Goal: Task Accomplishment & Management: Contribute content

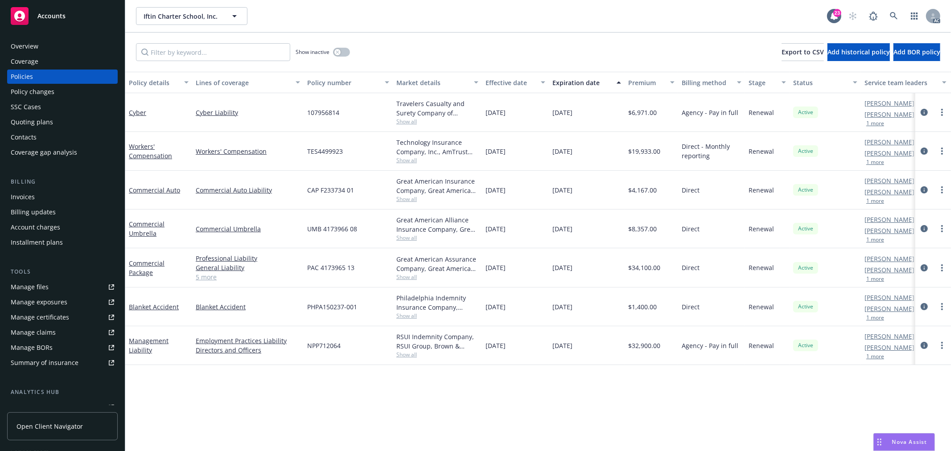
click at [210, 278] on link "5 more" at bounding box center [248, 276] width 104 height 9
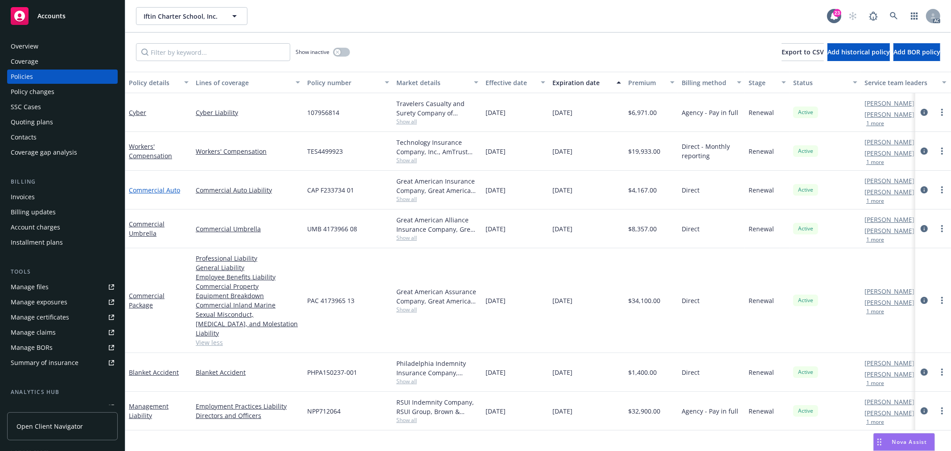
click at [160, 189] on link "Commercial Auto" at bounding box center [154, 190] width 51 height 8
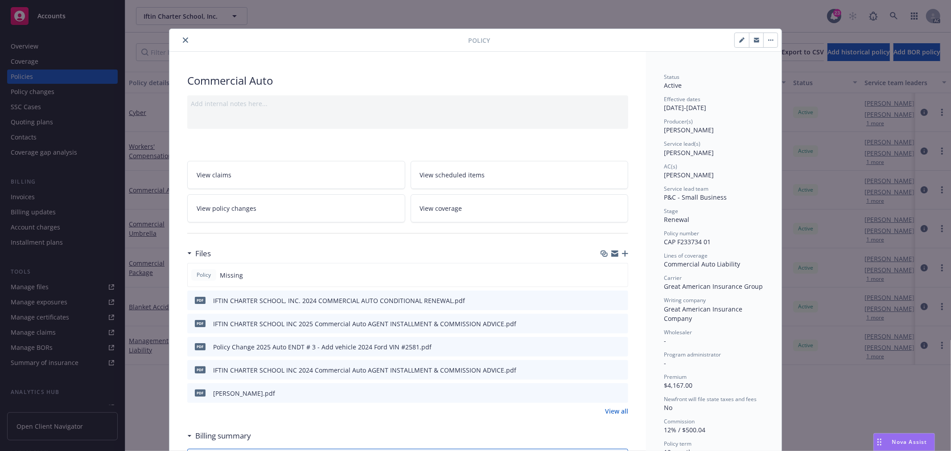
click at [183, 37] on icon "close" at bounding box center [185, 39] width 5 height 5
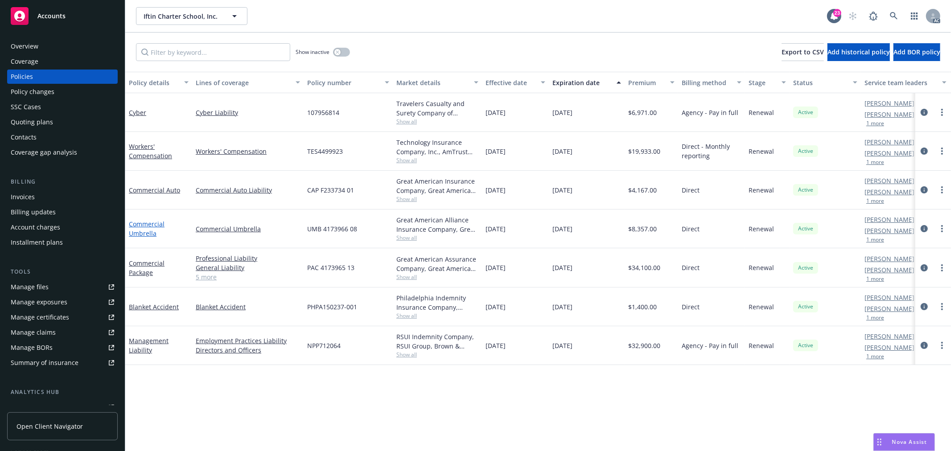
click at [143, 221] on link "Commercial Umbrella" at bounding box center [147, 229] width 36 height 18
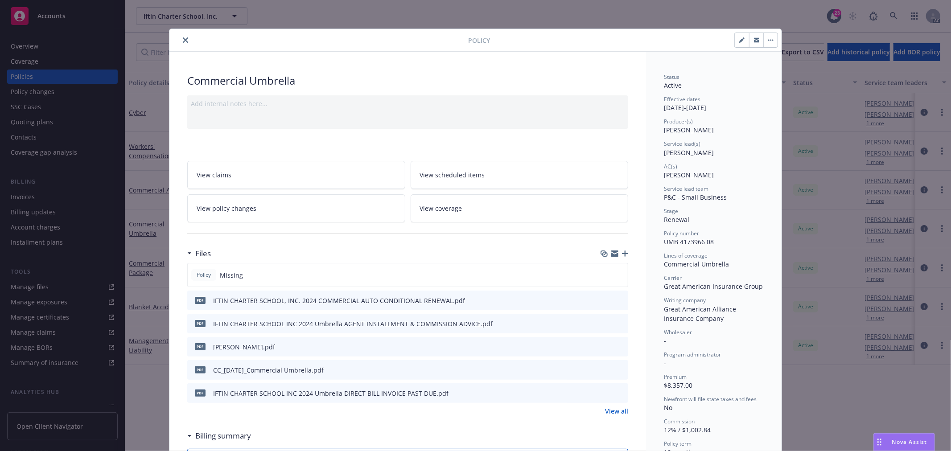
click at [180, 39] on button "close" at bounding box center [185, 40] width 11 height 11
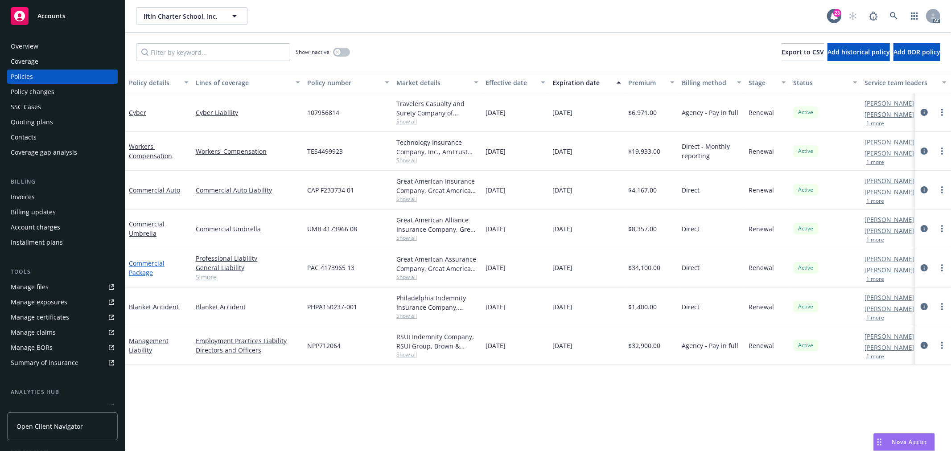
click at [139, 272] on link "Commercial Package" at bounding box center [147, 268] width 36 height 18
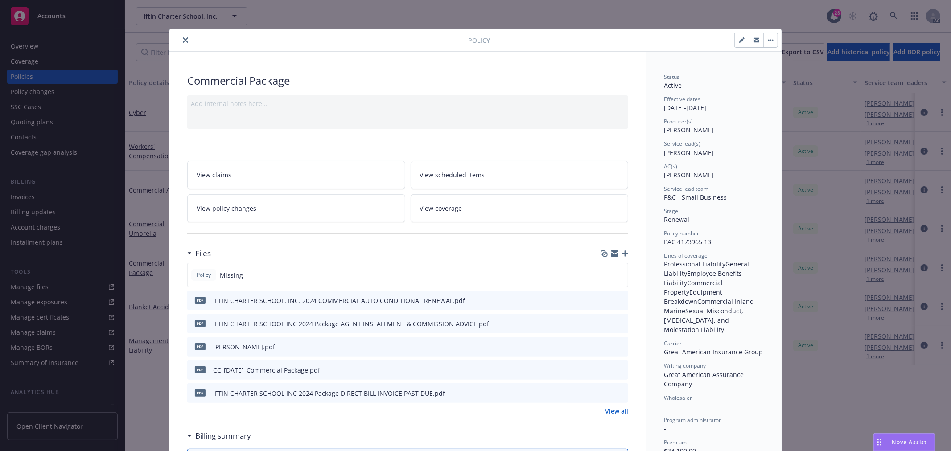
click at [619, 371] on icon "preview file" at bounding box center [620, 370] width 8 height 6
click at [183, 39] on icon "close" at bounding box center [185, 39] width 5 height 5
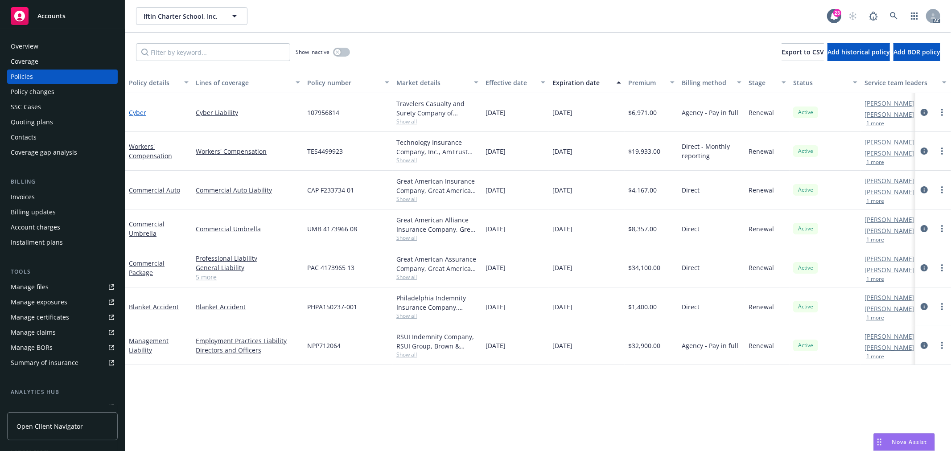
click at [140, 113] on link "Cyber" at bounding box center [137, 112] width 17 height 8
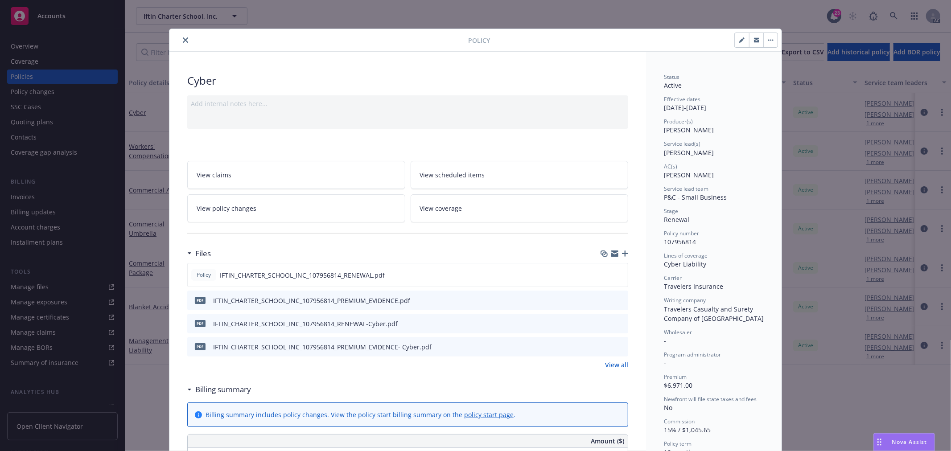
click at [183, 42] on icon "close" at bounding box center [185, 39] width 5 height 5
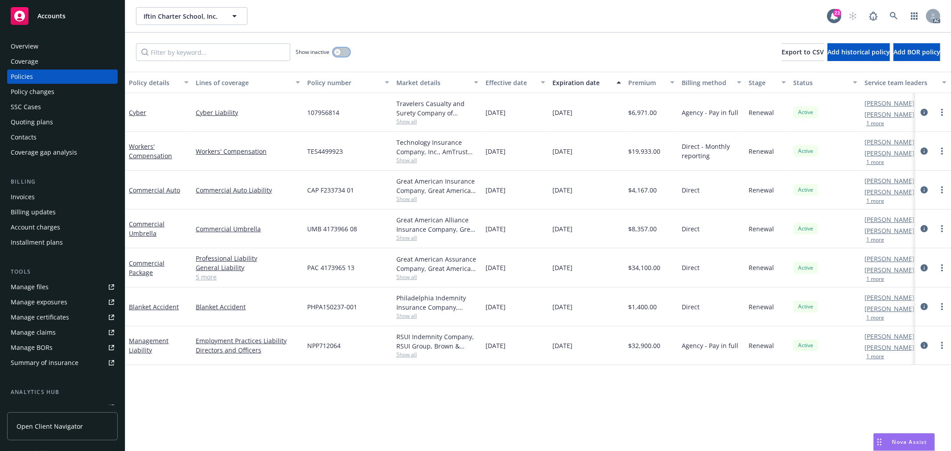
click at [335, 52] on div "button" at bounding box center [337, 52] width 6 height 6
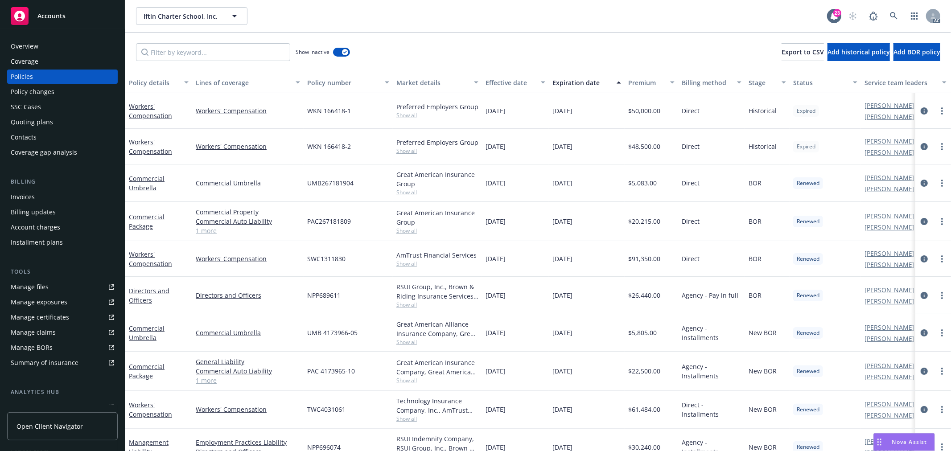
click at [592, 85] on div "Expiration date" at bounding box center [582, 82] width 59 height 9
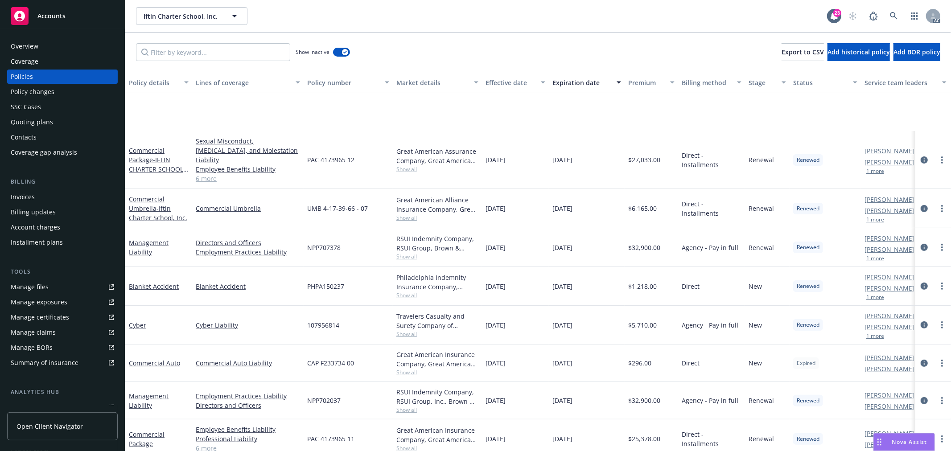
scroll to position [346, 0]
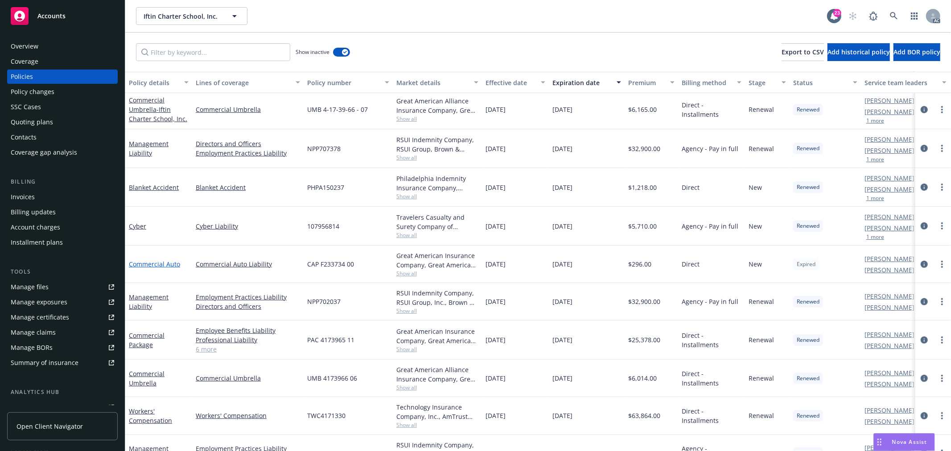
click at [164, 260] on link "Commercial Auto" at bounding box center [154, 264] width 51 height 8
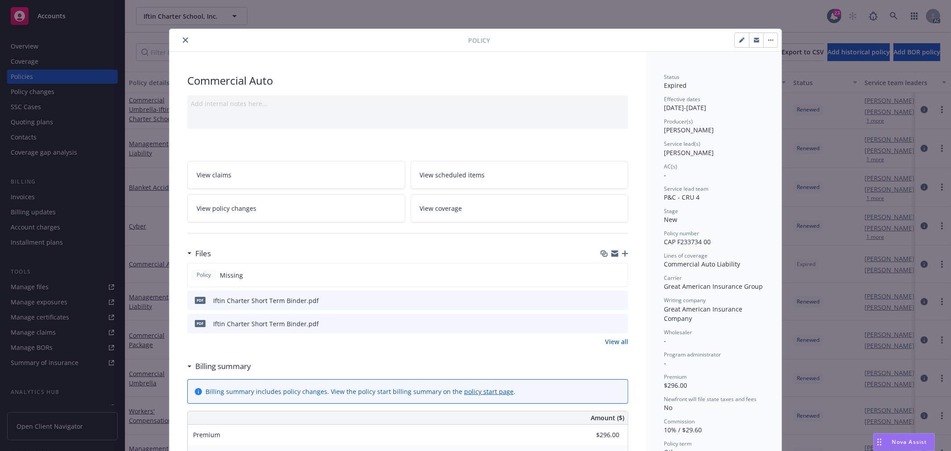
click at [623, 255] on icon "button" at bounding box center [625, 254] width 6 height 6
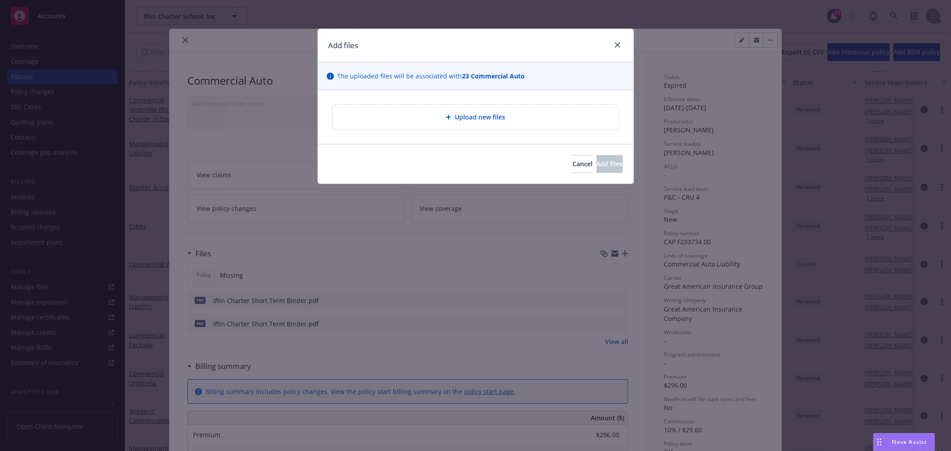
click at [528, 107] on div "Upload new files" at bounding box center [476, 117] width 286 height 25
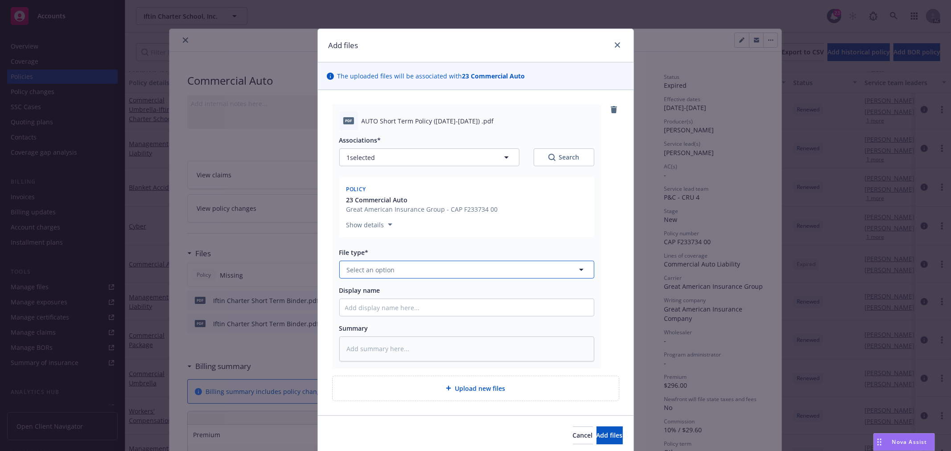
click at [418, 271] on button "Select an option" at bounding box center [466, 270] width 255 height 18
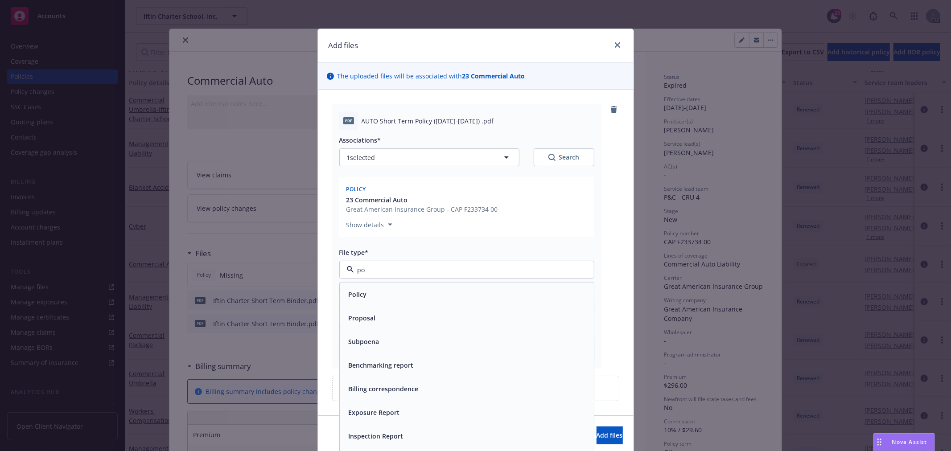
type input "pol"
click at [384, 305] on div "Policy" at bounding box center [467, 295] width 254 height 24
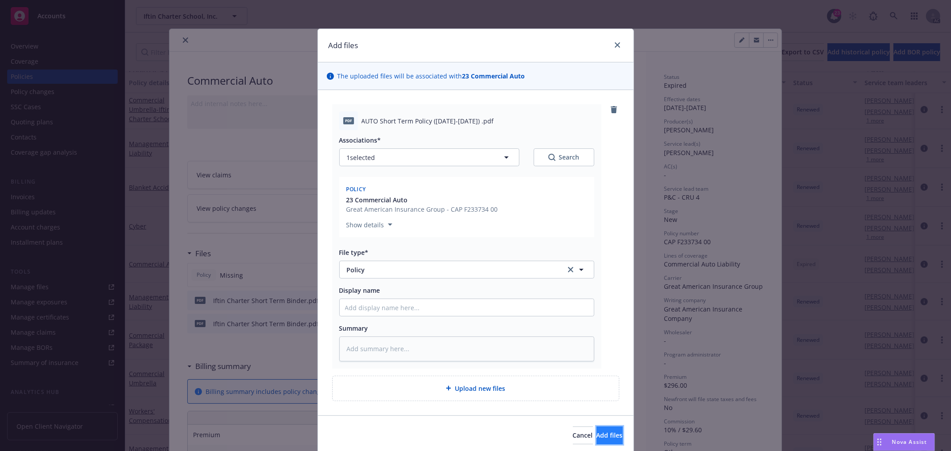
click at [605, 433] on button "Add files" at bounding box center [610, 436] width 26 height 18
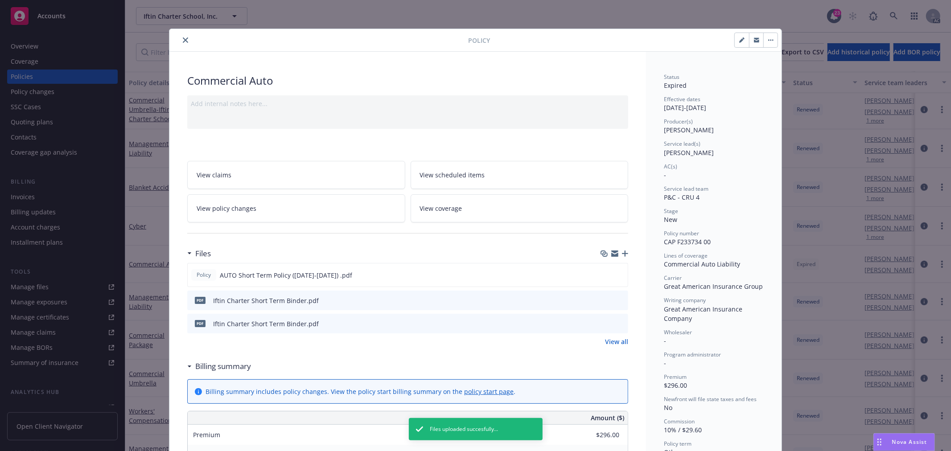
click at [623, 255] on icon "button" at bounding box center [625, 254] width 6 height 6
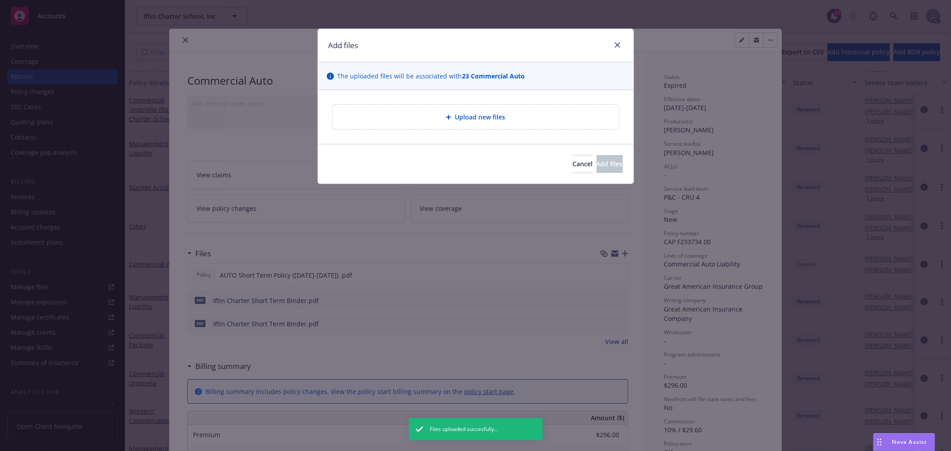
click at [464, 115] on span "Upload new files" at bounding box center [480, 116] width 50 height 9
type textarea "x"
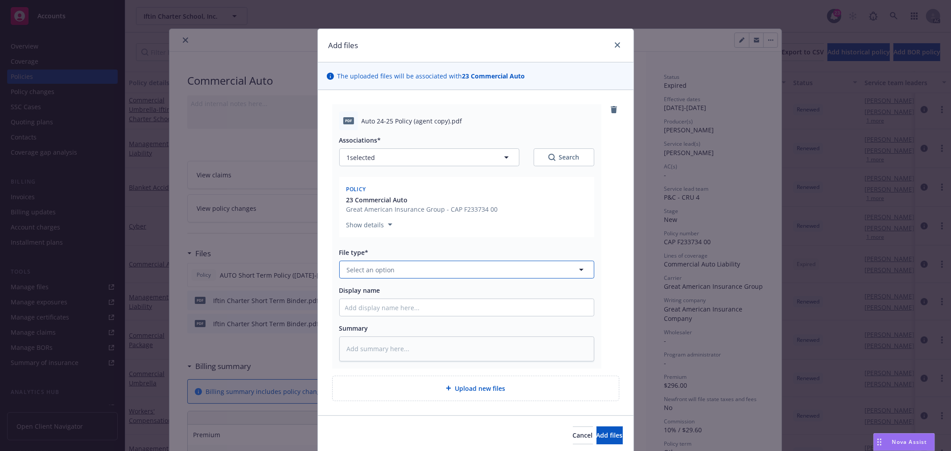
click at [375, 270] on span "Select an option" at bounding box center [371, 269] width 48 height 9
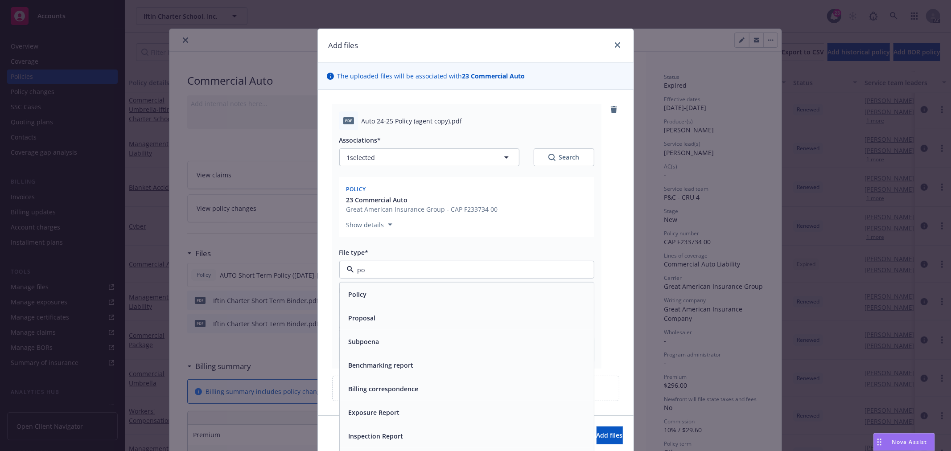
type input "pol"
click at [362, 293] on span "Policy" at bounding box center [358, 294] width 18 height 9
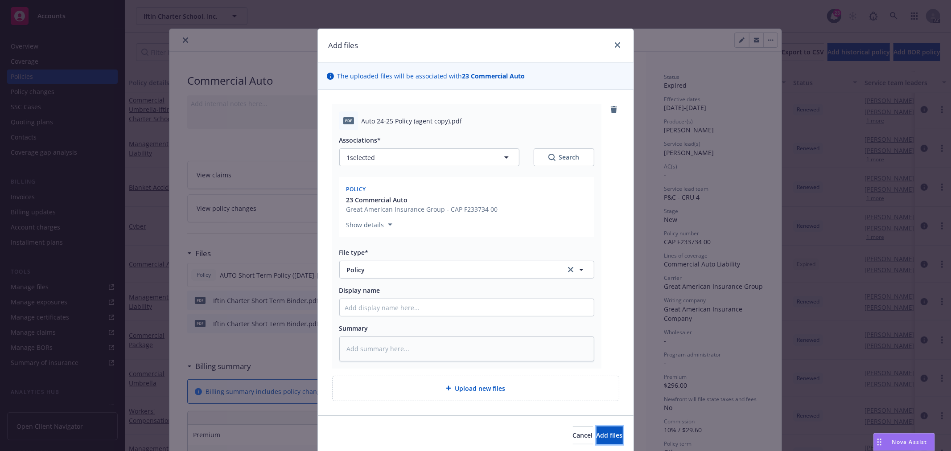
click at [597, 434] on span "Add files" at bounding box center [610, 435] width 26 height 8
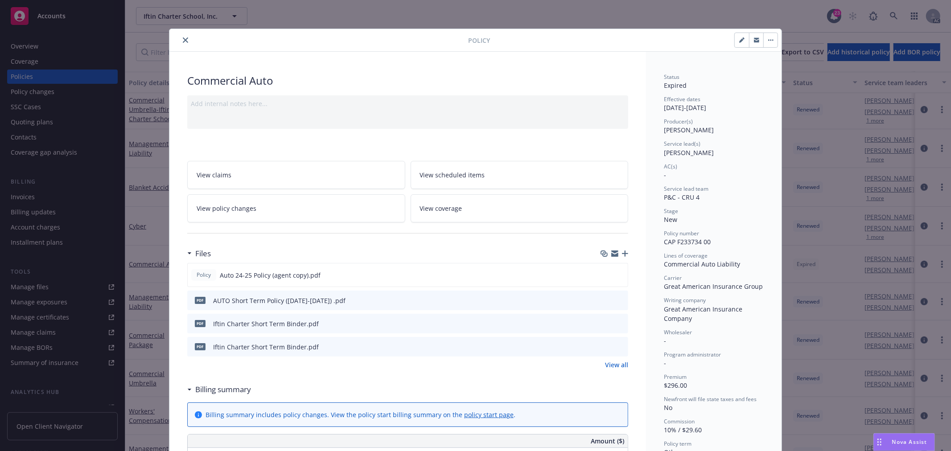
click at [183, 41] on icon "close" at bounding box center [185, 39] width 5 height 5
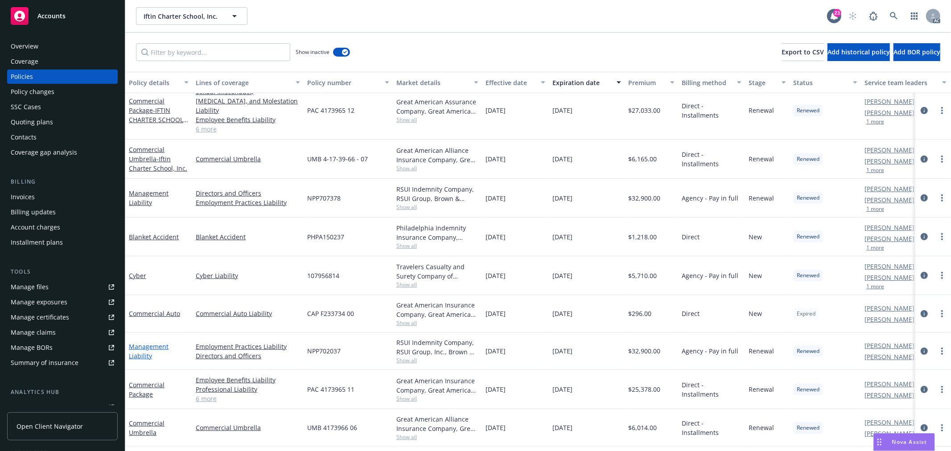
scroll to position [346, 0]
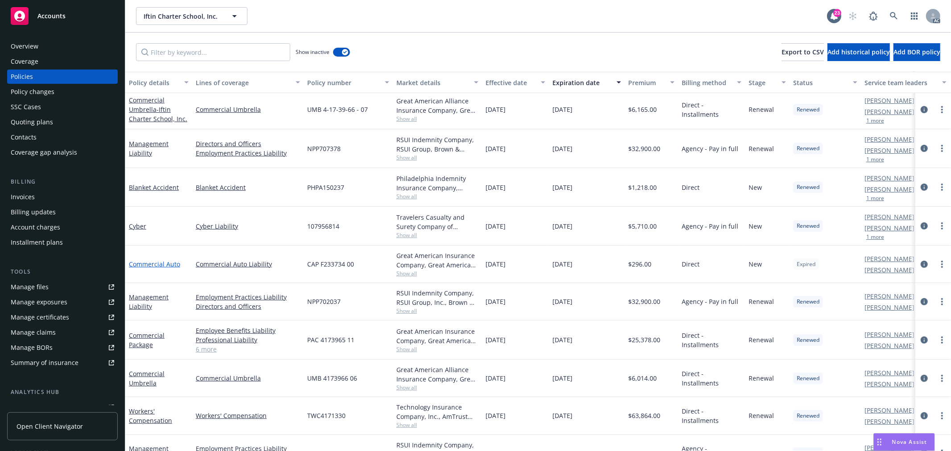
click at [167, 260] on link "Commercial Auto" at bounding box center [154, 264] width 51 height 8
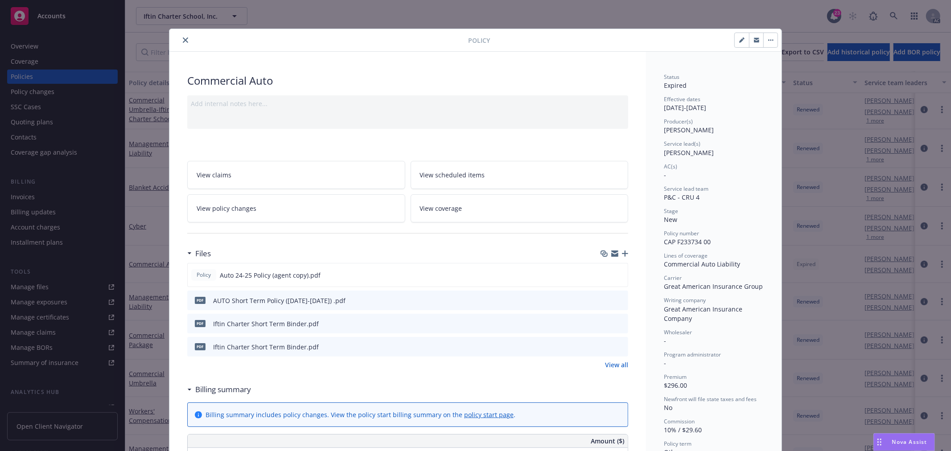
scroll to position [27, 0]
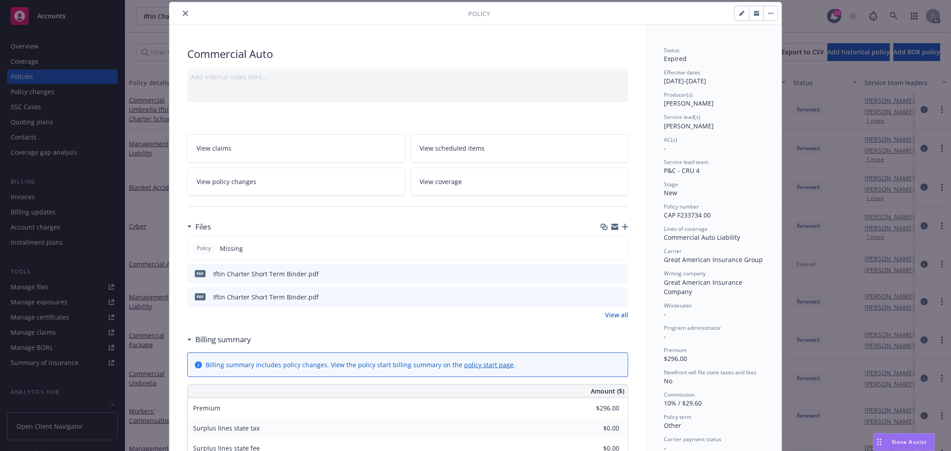
click at [184, 13] on icon "close" at bounding box center [185, 13] width 5 height 5
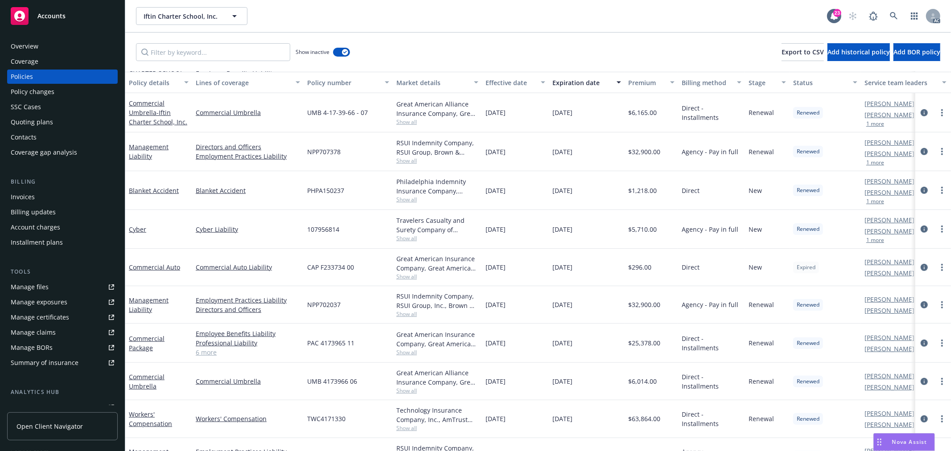
scroll to position [297, 0]
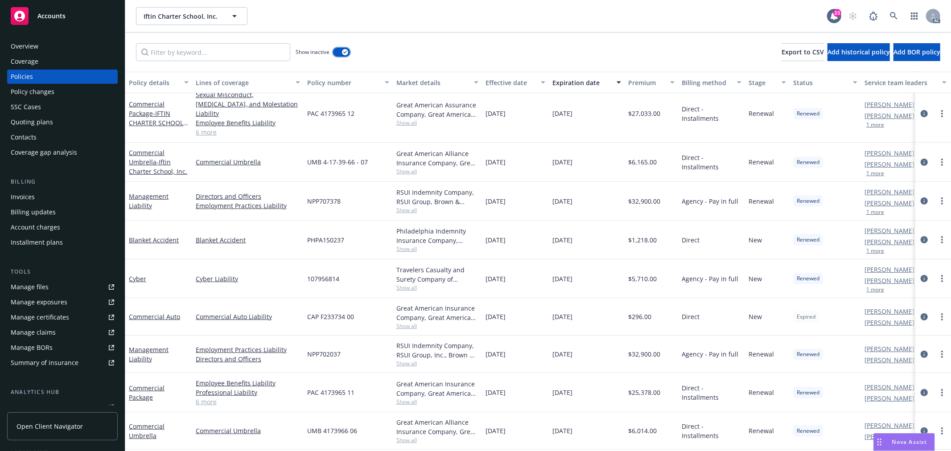
click at [337, 56] on button "button" at bounding box center [341, 52] width 17 height 9
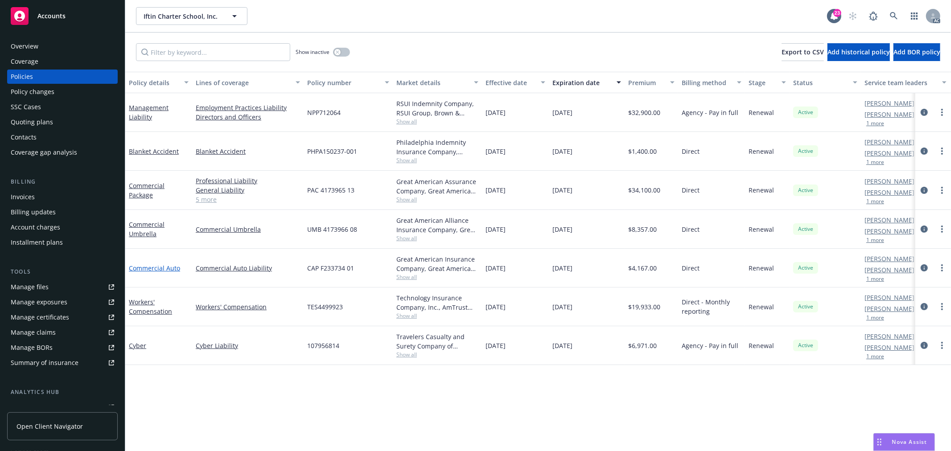
click at [166, 268] on link "Commercial Auto" at bounding box center [154, 268] width 51 height 8
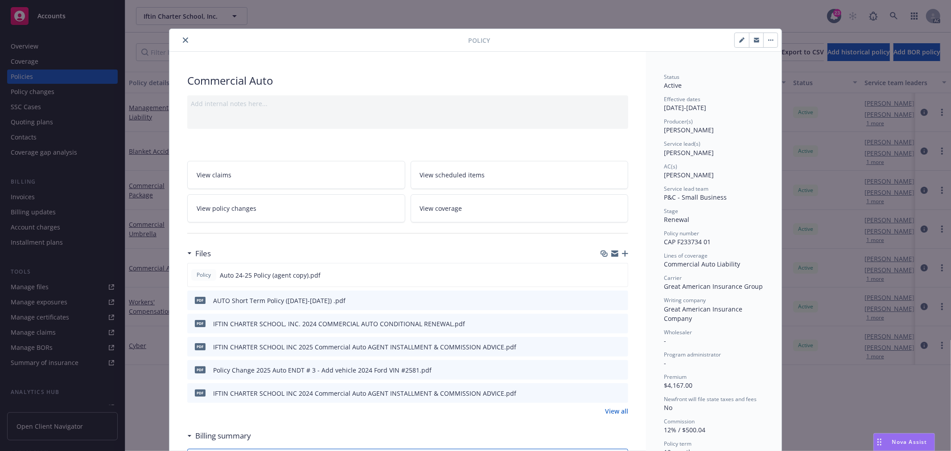
click at [183, 38] on icon "close" at bounding box center [185, 39] width 5 height 5
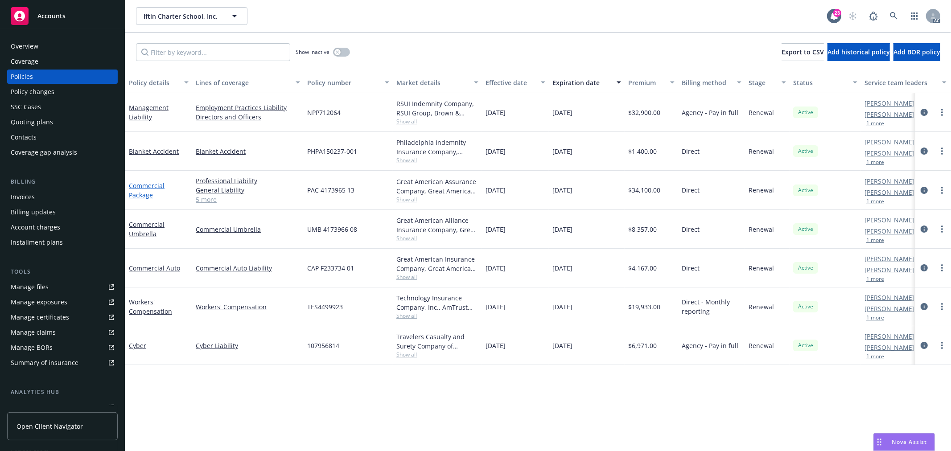
click at [149, 181] on link "Commercial Package" at bounding box center [147, 190] width 36 height 18
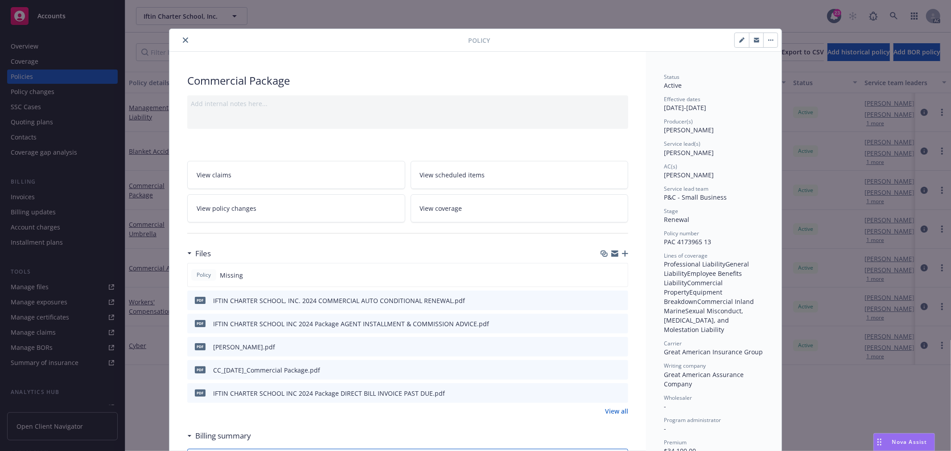
click at [623, 255] on icon "button" at bounding box center [625, 254] width 6 height 6
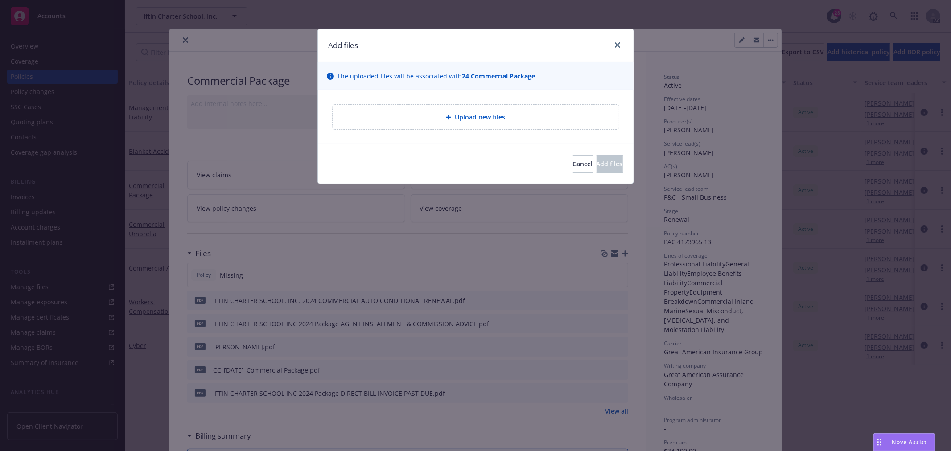
click at [506, 123] on div "Upload new files" at bounding box center [476, 117] width 286 height 25
type textarea "x"
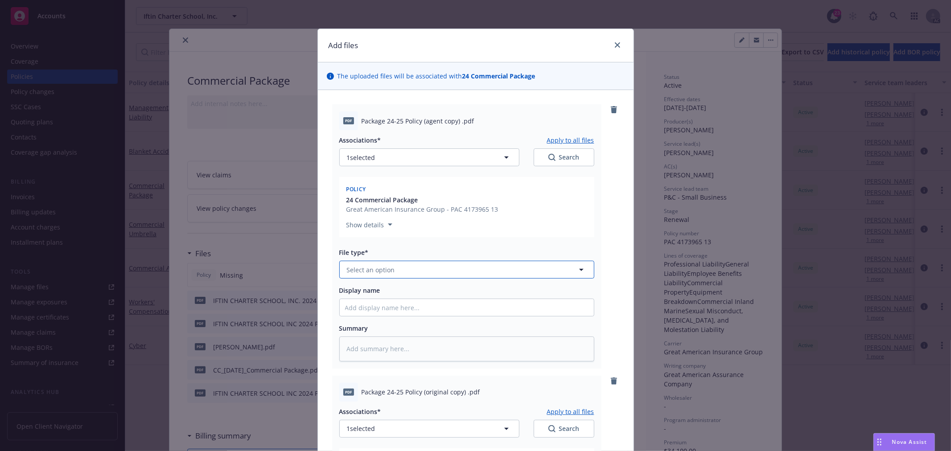
click at [415, 264] on button "Select an option" at bounding box center [466, 270] width 255 height 18
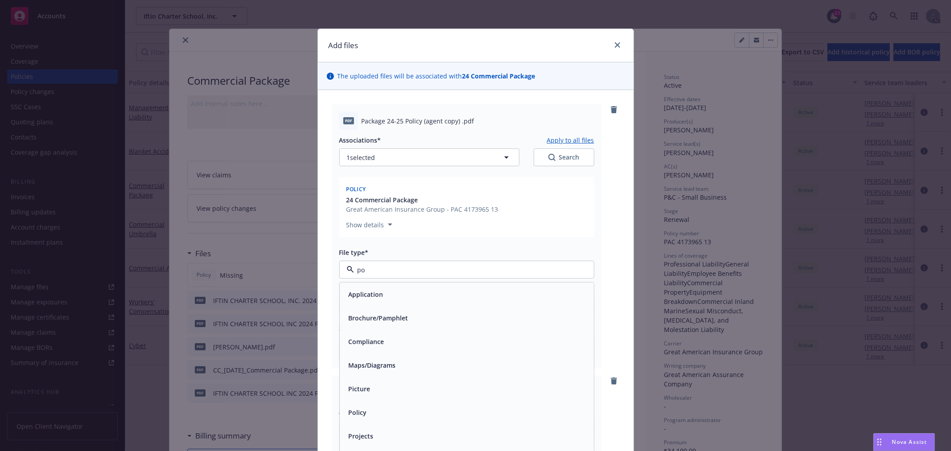
type input "pol"
click at [405, 296] on div "Policy" at bounding box center [466, 294] width 243 height 13
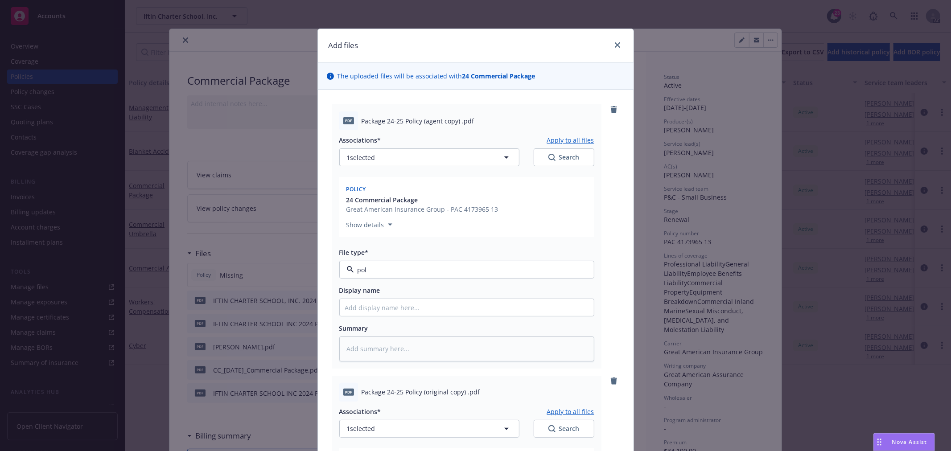
type textarea "x"
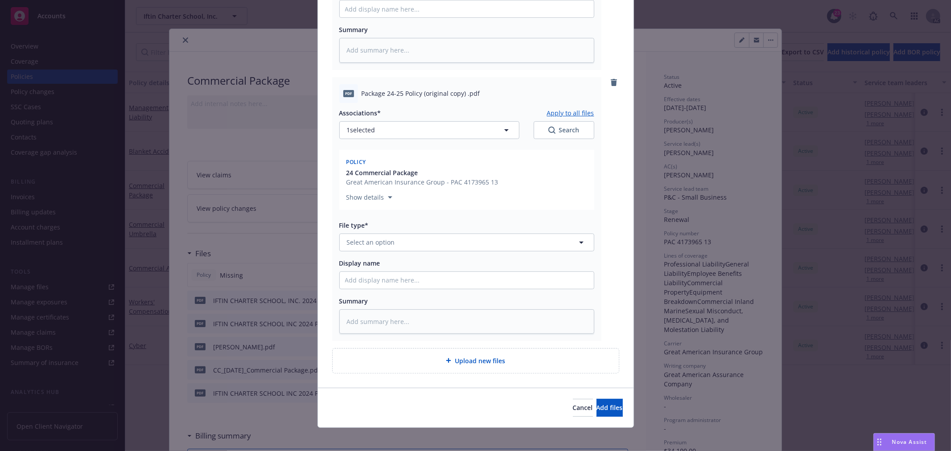
scroll to position [304, 0]
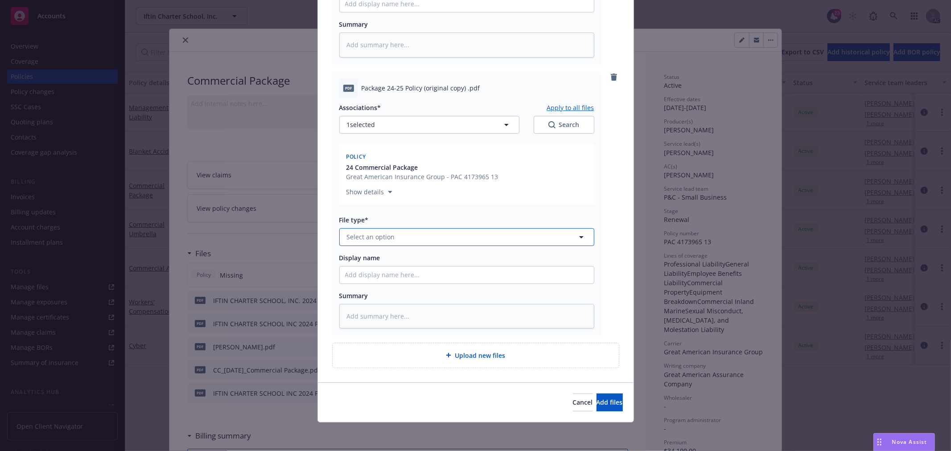
click at [373, 237] on span "Select an option" at bounding box center [371, 236] width 48 height 9
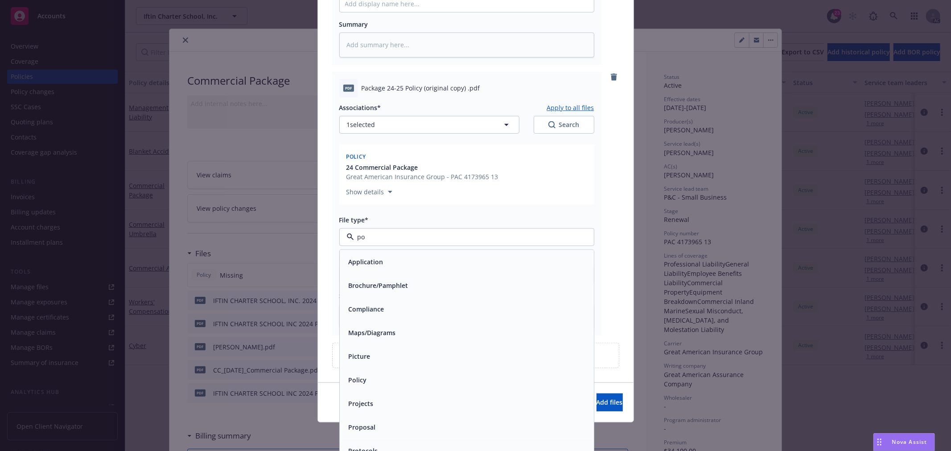
type input "pol"
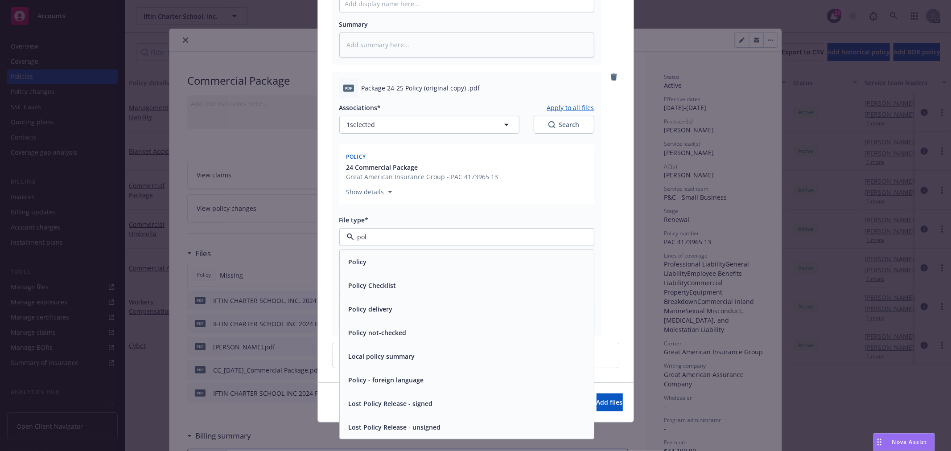
click at [373, 264] on div "Policy" at bounding box center [466, 261] width 243 height 13
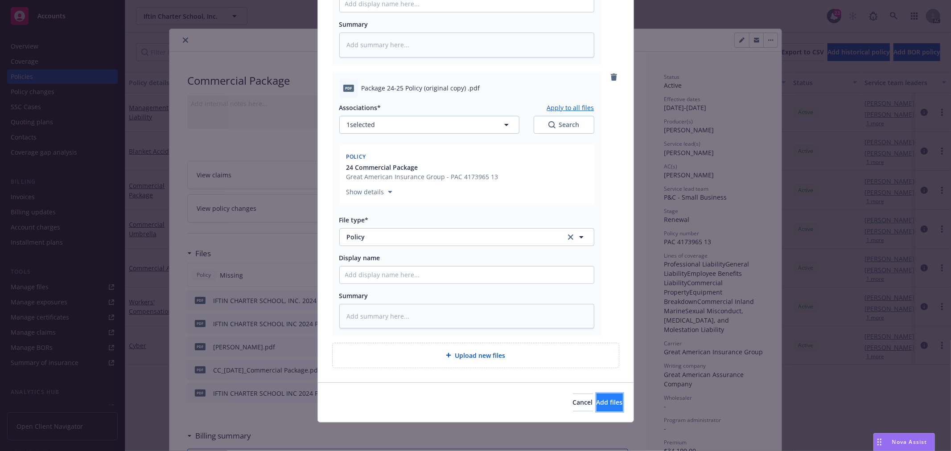
click at [597, 403] on span "Add files" at bounding box center [610, 402] width 26 height 8
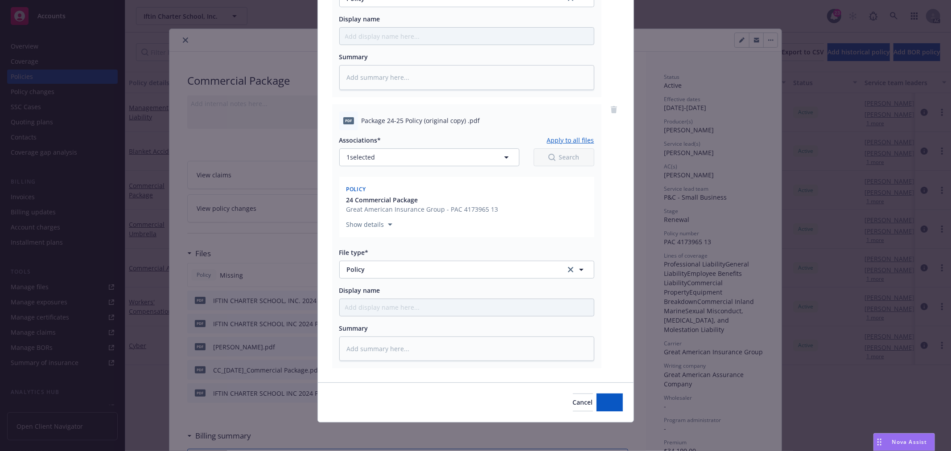
scroll to position [271, 0]
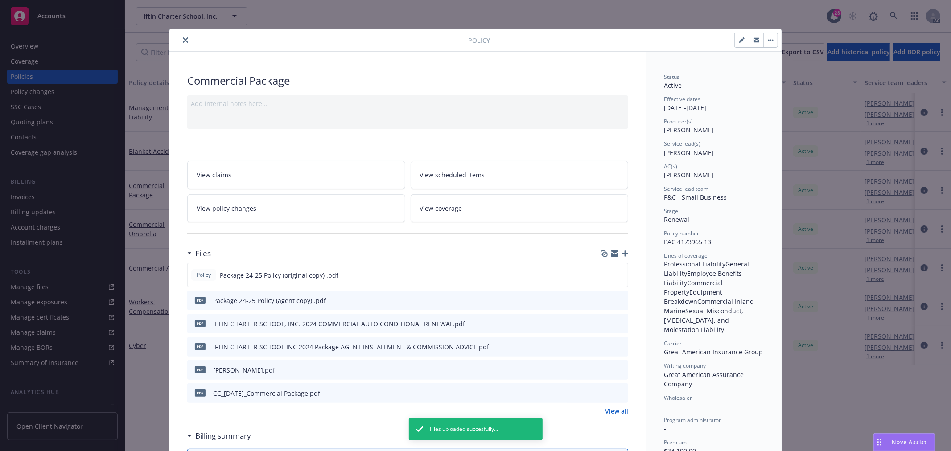
click at [184, 43] on button "close" at bounding box center [185, 40] width 11 height 11
click at [184, 39] on div "Show inactive Export to CSV Add historical policy Add BOR policy" at bounding box center [538, 52] width 826 height 39
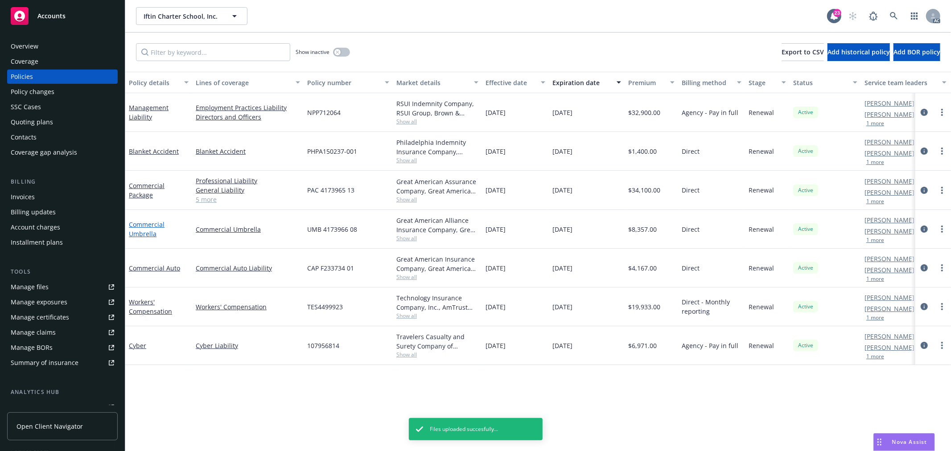
click at [150, 227] on link "Commercial Umbrella" at bounding box center [147, 229] width 36 height 18
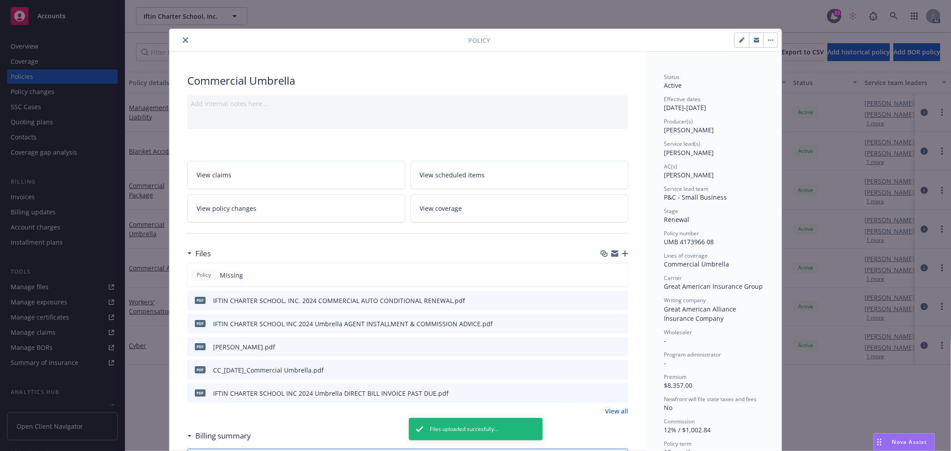
click at [622, 253] on icon "button" at bounding box center [625, 254] width 6 height 6
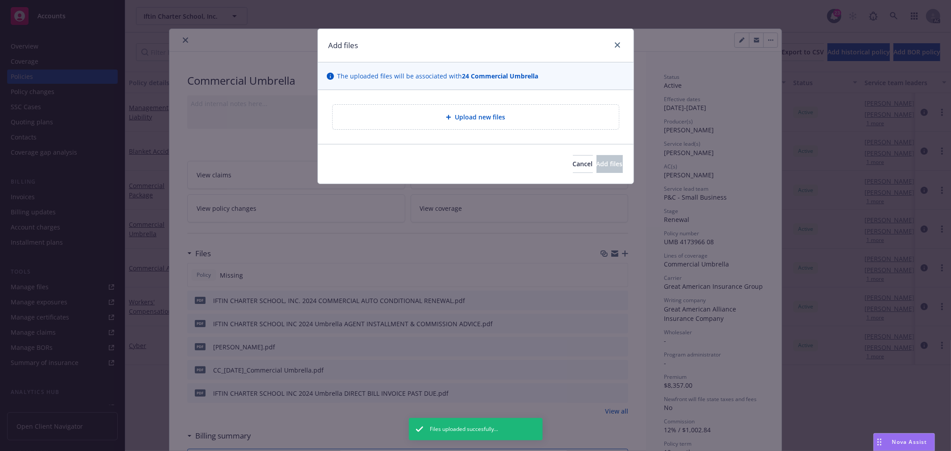
click at [504, 120] on span "Upload new files" at bounding box center [480, 116] width 50 height 9
type textarea "x"
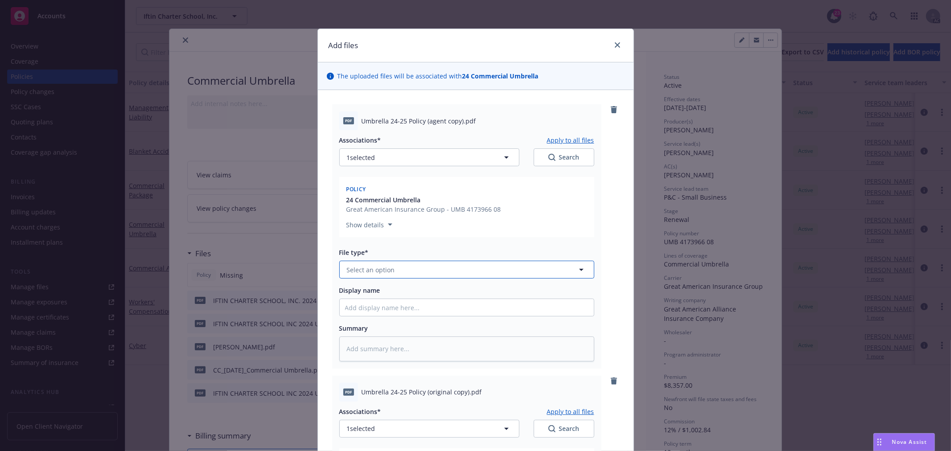
click at [391, 270] on button "Select an option" at bounding box center [466, 270] width 255 height 18
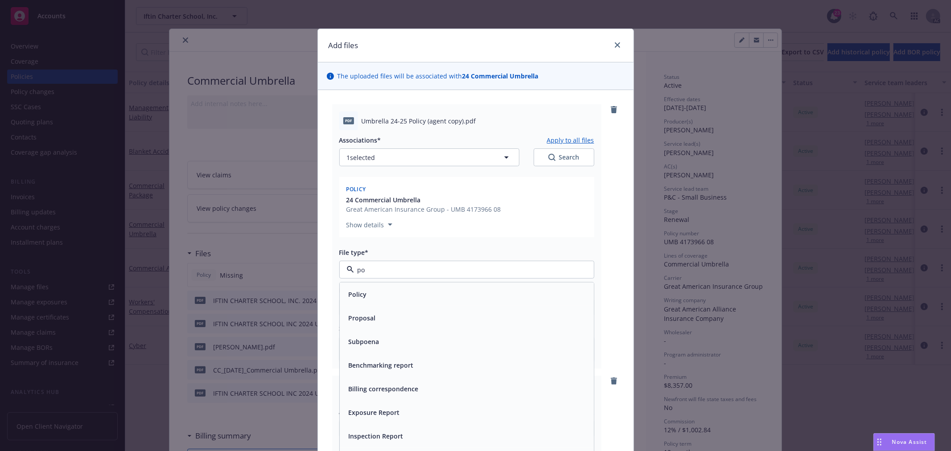
type input "pol"
click at [388, 291] on div "Policy" at bounding box center [466, 294] width 243 height 13
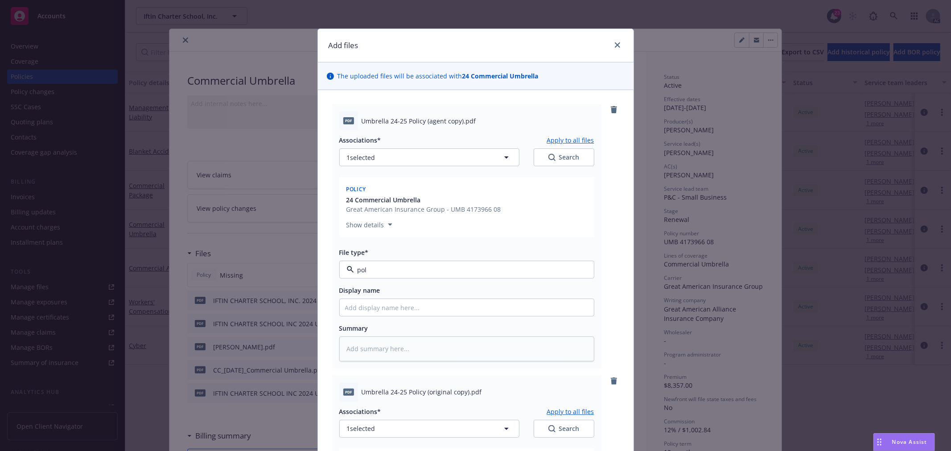
type textarea "x"
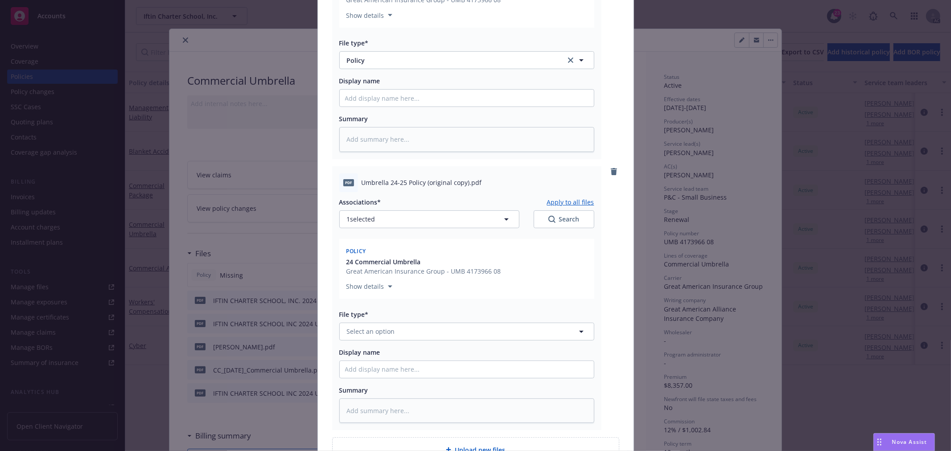
scroll to position [247, 0]
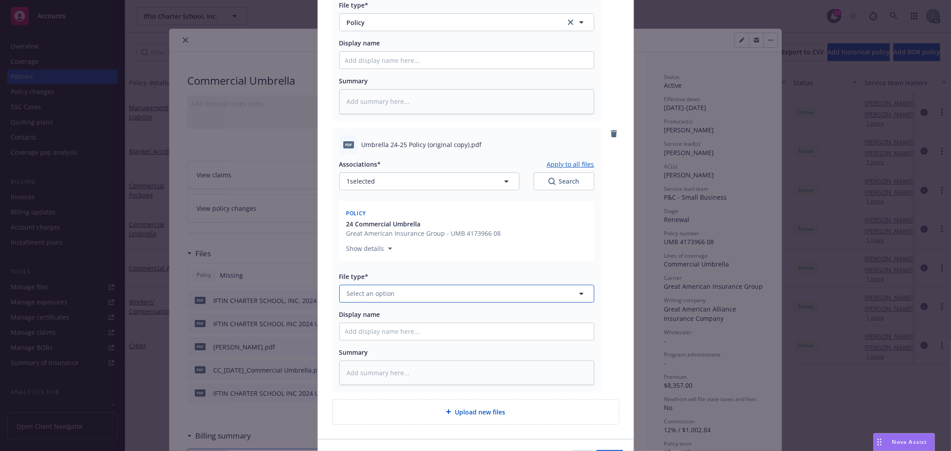
click at [397, 288] on button "Select an option" at bounding box center [466, 294] width 255 height 18
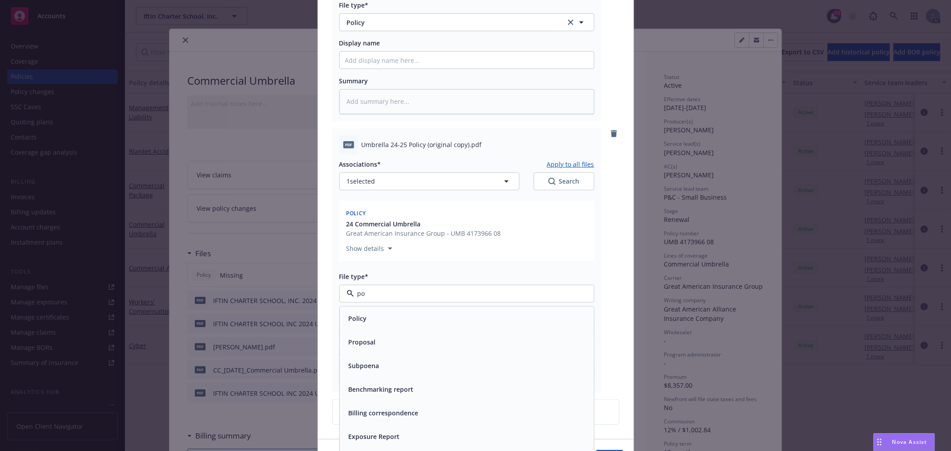
type input "pol"
click at [385, 316] on div "Policy" at bounding box center [466, 318] width 243 height 13
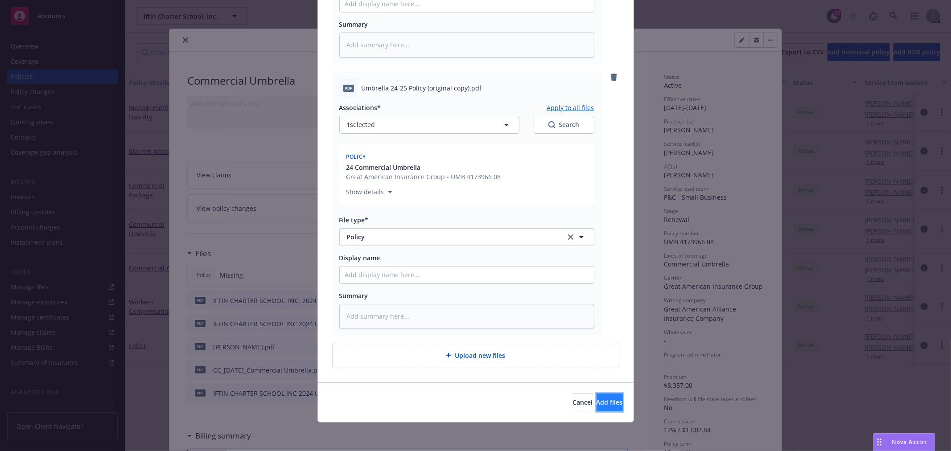
click at [597, 409] on button "Add files" at bounding box center [610, 403] width 26 height 18
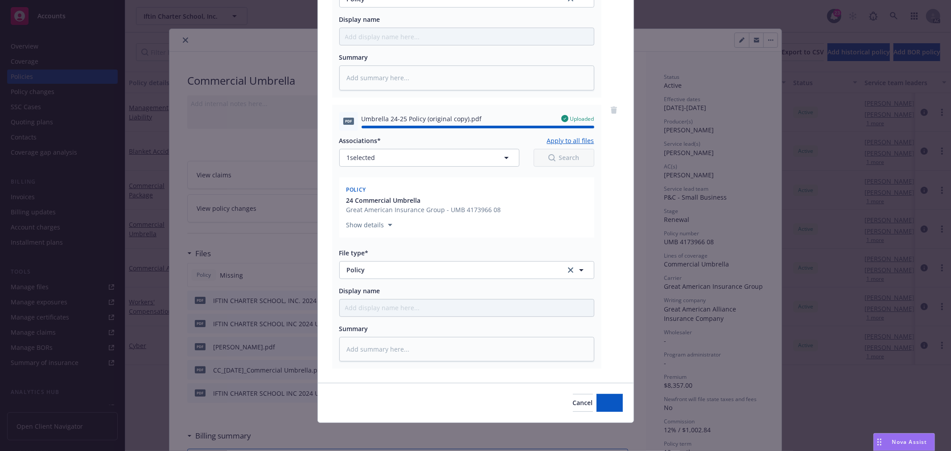
type textarea "x"
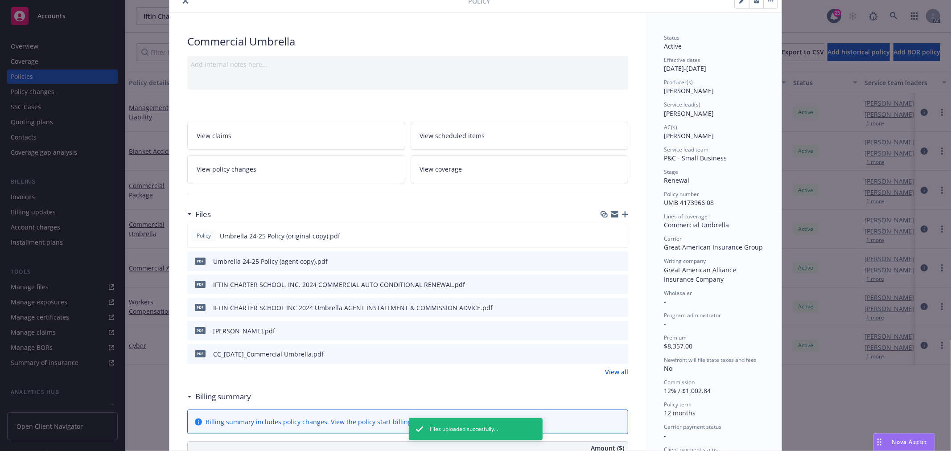
scroll to position [0, 0]
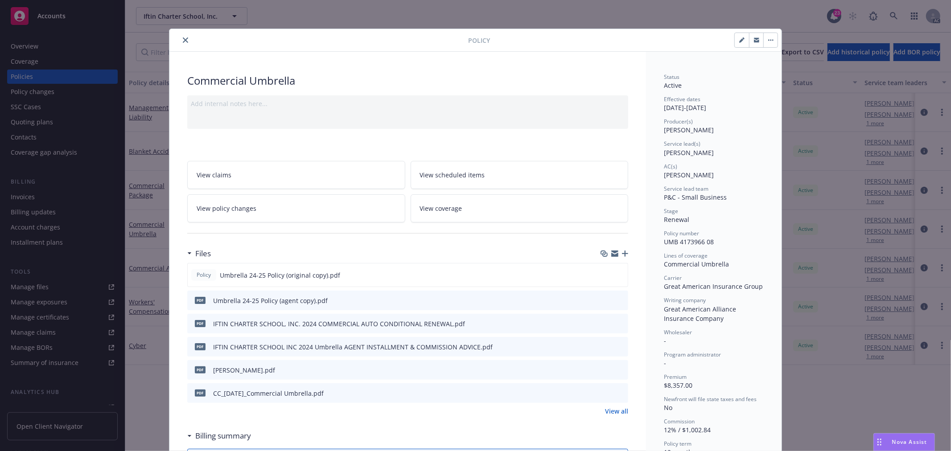
click at [184, 41] on icon "close" at bounding box center [185, 39] width 5 height 5
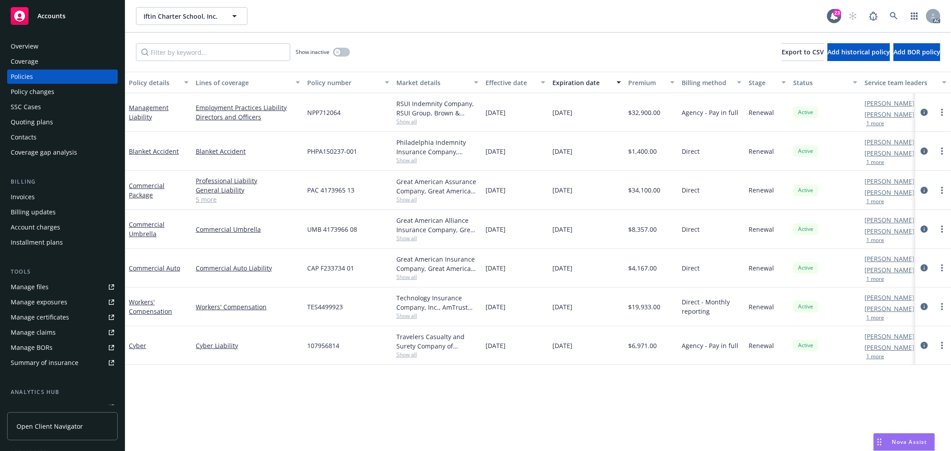
click at [462, 398] on div "Policy details Lines of coverage Policy number Market details Effective date Ex…" at bounding box center [538, 261] width 826 height 379
click at [210, 198] on link "5 more" at bounding box center [248, 199] width 104 height 9
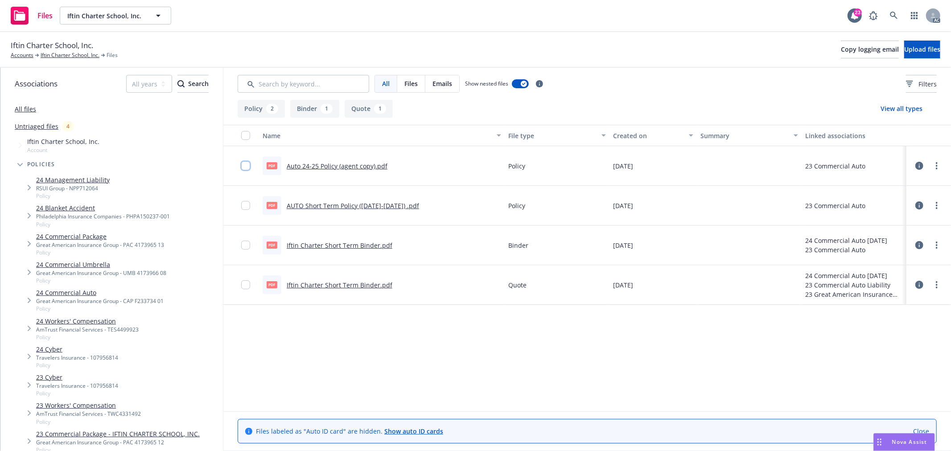
click at [242, 164] on input "checkbox" at bounding box center [245, 165] width 9 height 9
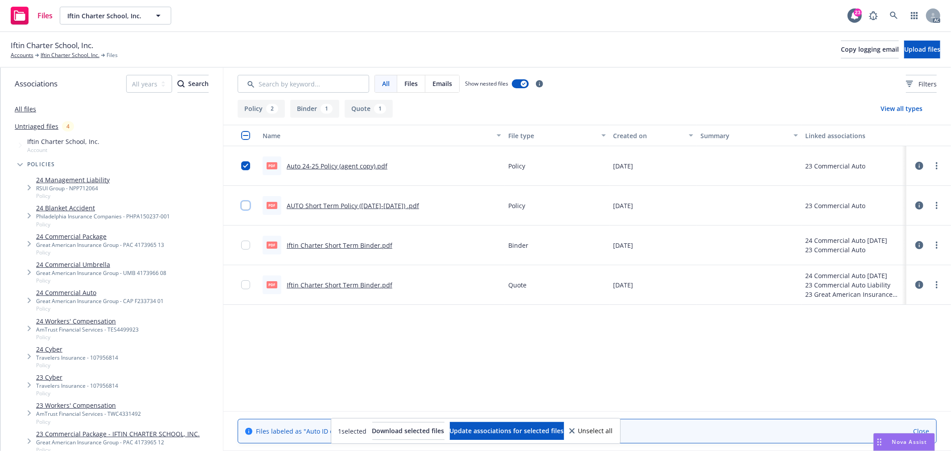
click at [243, 206] on input "checkbox" at bounding box center [245, 205] width 9 height 9
click at [936, 166] on circle "more" at bounding box center [937, 166] width 2 height 2
click at [872, 219] on link "Edit" at bounding box center [889, 220] width 89 height 18
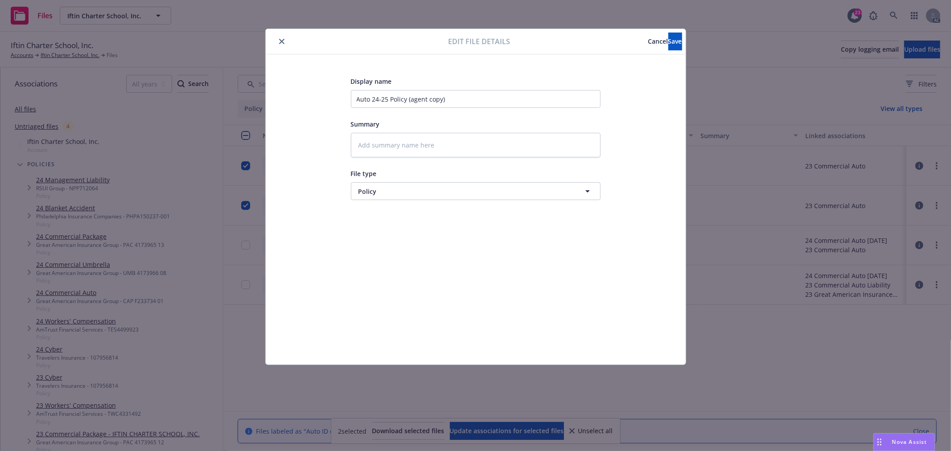
click at [648, 43] on span "Cancel" at bounding box center [658, 41] width 20 height 8
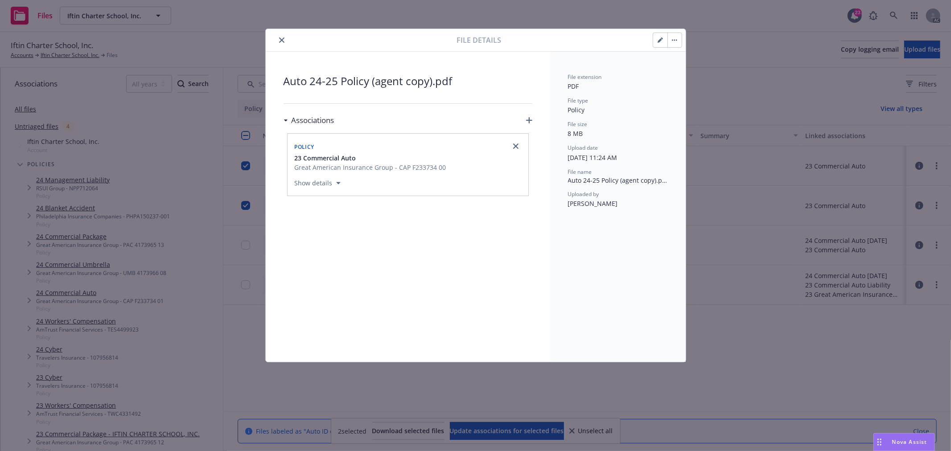
click at [529, 120] on icon "button" at bounding box center [529, 120] width 6 height 6
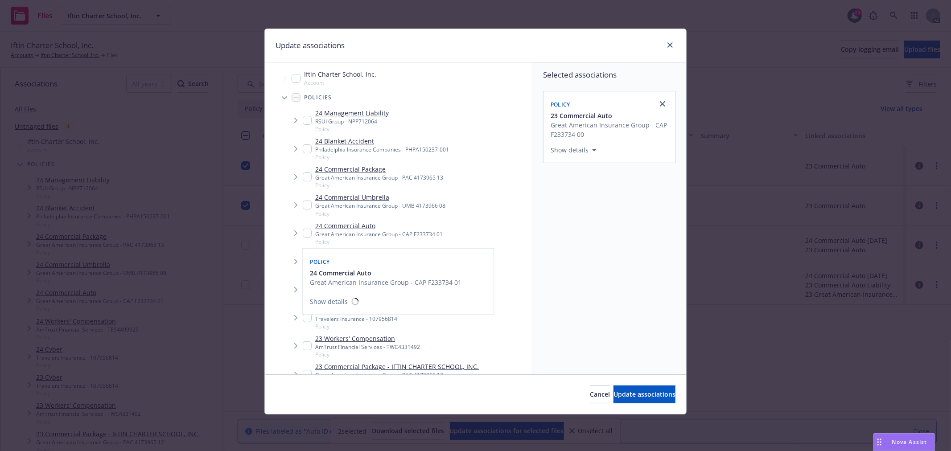
click at [308, 234] on input "Tree Example" at bounding box center [307, 233] width 9 height 9
checkbox input "true"
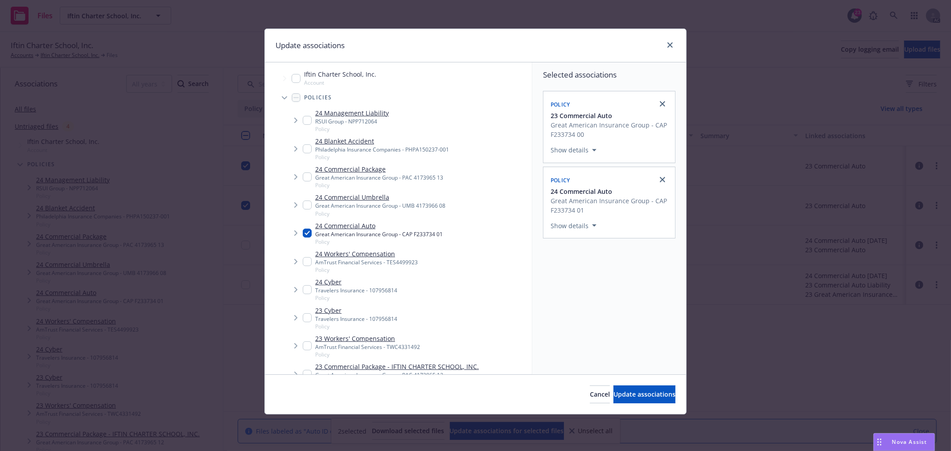
click at [623, 338] on div "Selected associations Policy 23 Commercial Auto Great American Insurance Group …" at bounding box center [609, 218] width 154 height 312
click at [665, 104] on link "close" at bounding box center [662, 104] width 11 height 11
checkbox input "false"
click at [651, 394] on span "Update associations" at bounding box center [645, 394] width 62 height 8
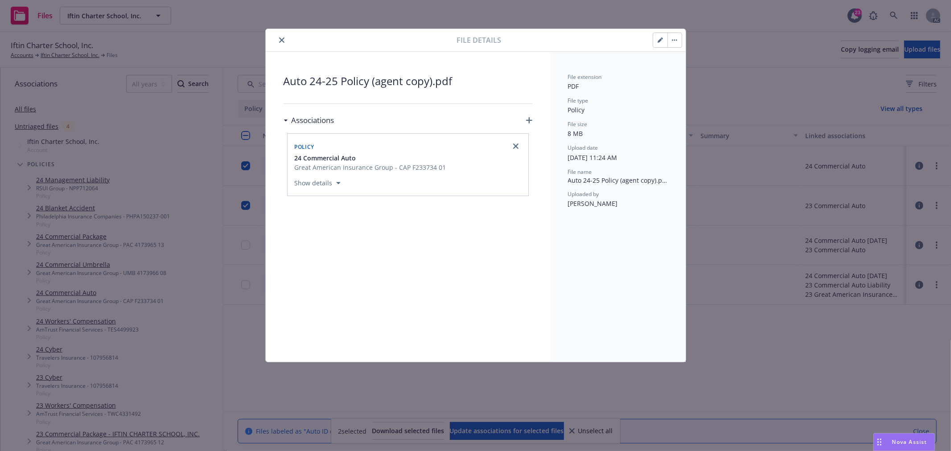
click at [282, 39] on icon "close" at bounding box center [281, 39] width 5 height 5
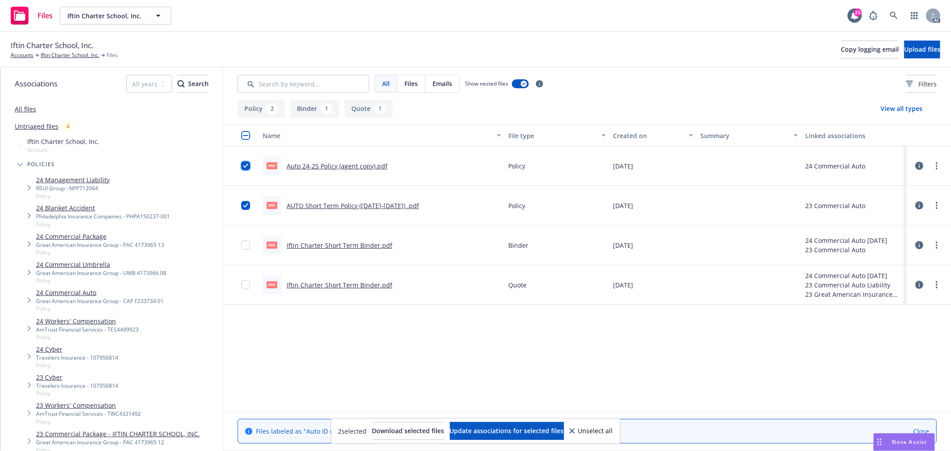
click at [248, 162] on input "checkbox" at bounding box center [245, 165] width 9 height 9
click at [932, 206] on link "more" at bounding box center [937, 205] width 11 height 11
click at [537, 430] on span "Update associations for selected files" at bounding box center [507, 431] width 114 height 8
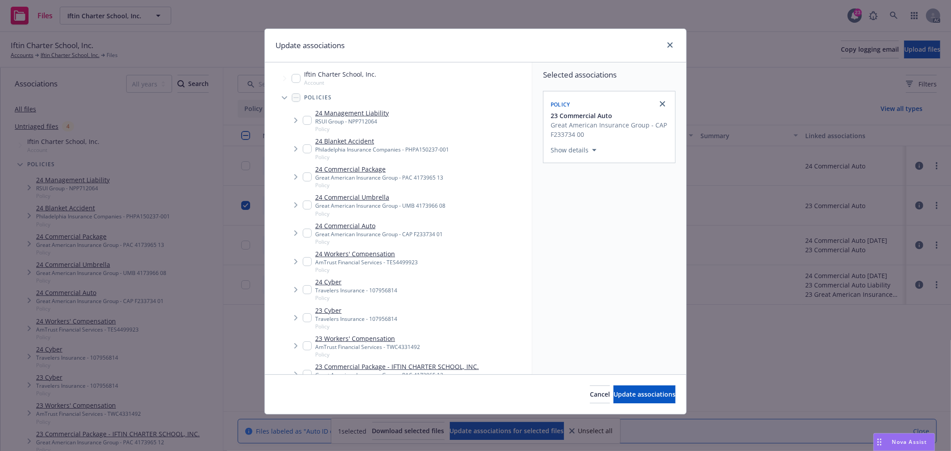
click at [665, 105] on icon "close" at bounding box center [662, 103] width 5 height 5
checkbox input "false"
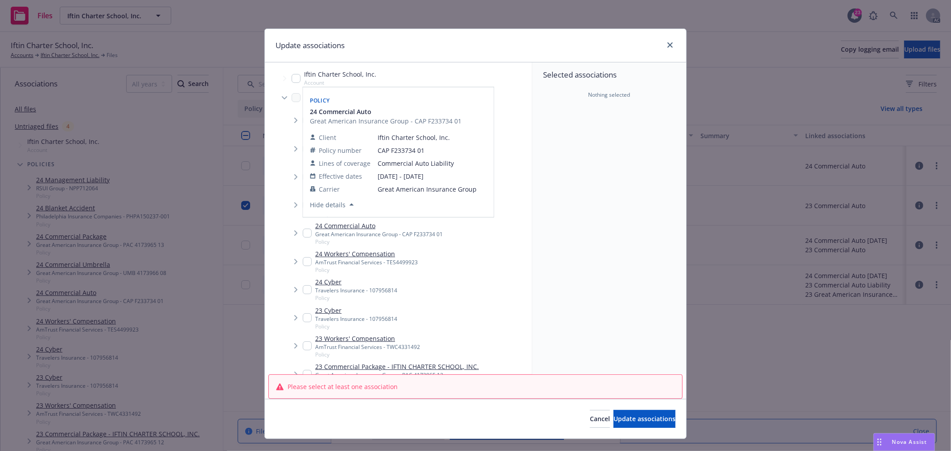
click at [304, 233] on input "Tree Example" at bounding box center [307, 233] width 9 height 9
checkbox input "true"
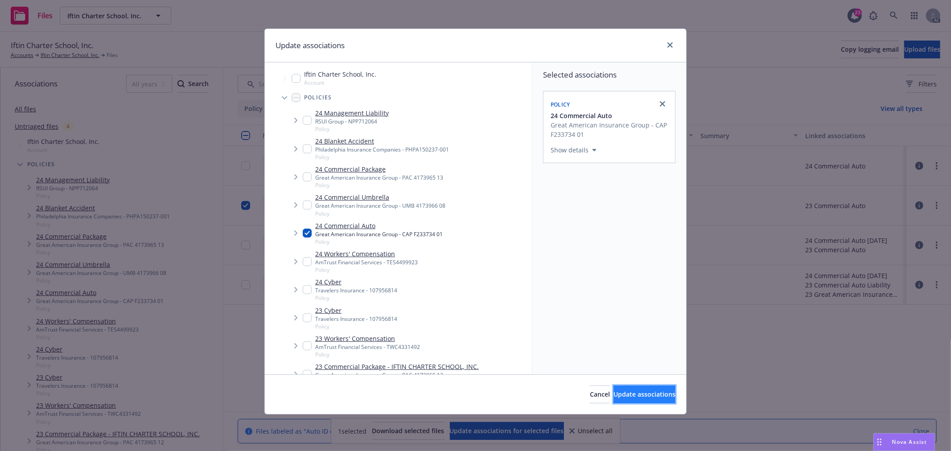
click at [647, 393] on span "Update associations" at bounding box center [645, 394] width 62 height 8
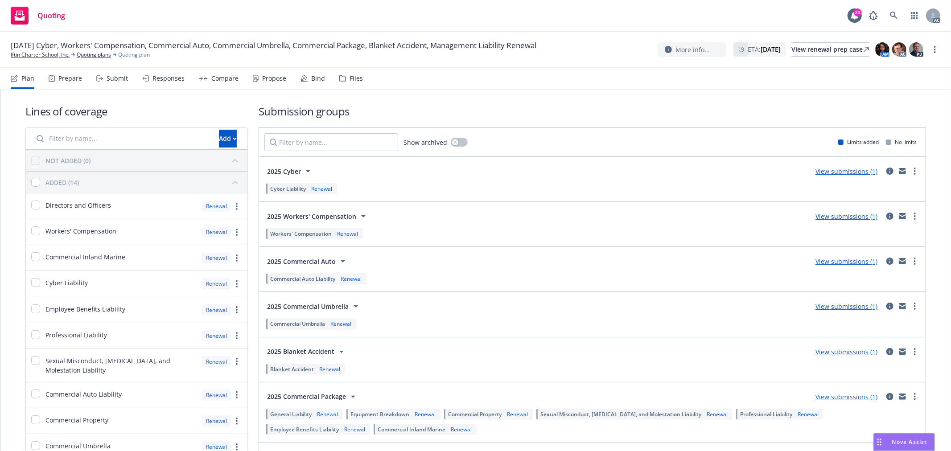
click at [119, 79] on div "Submit" at bounding box center [117, 78] width 21 height 7
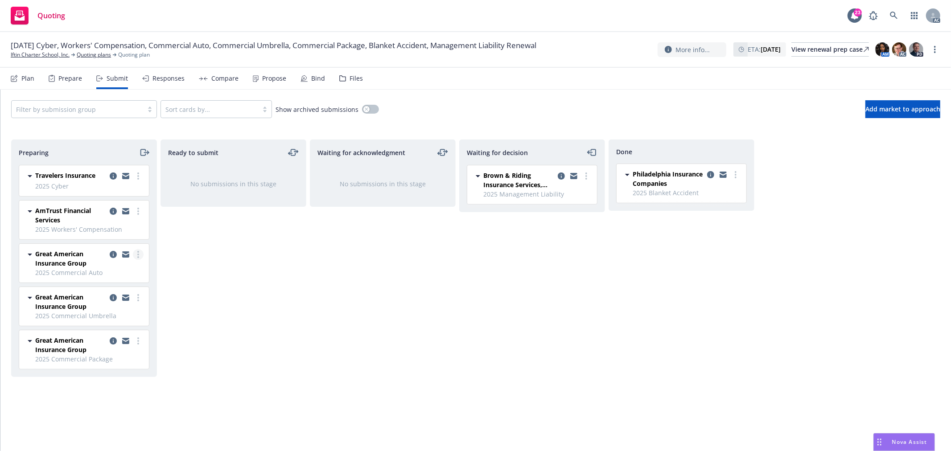
click at [140, 256] on link "more" at bounding box center [138, 254] width 11 height 11
click at [119, 293] on span "Log acknowledgement" at bounding box center [98, 291] width 88 height 8
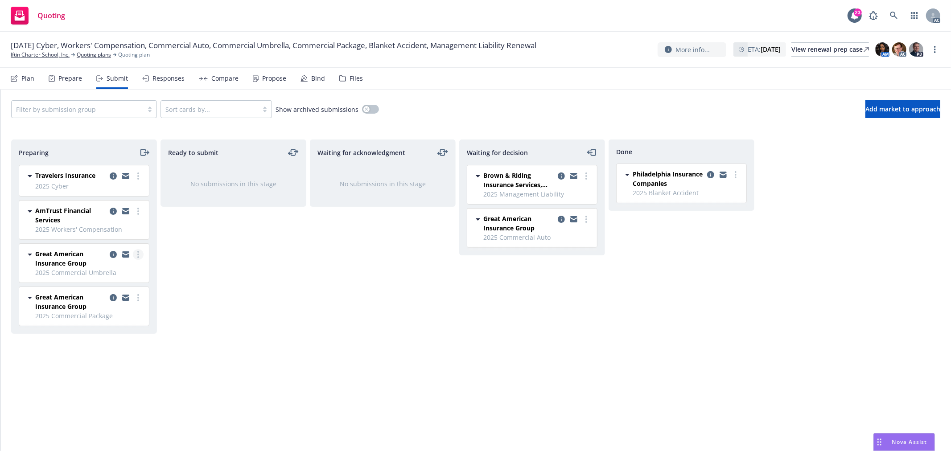
click at [139, 256] on icon "more" at bounding box center [138, 254] width 2 height 7
click at [120, 288] on span "Log acknowledgement" at bounding box center [98, 291] width 88 height 8
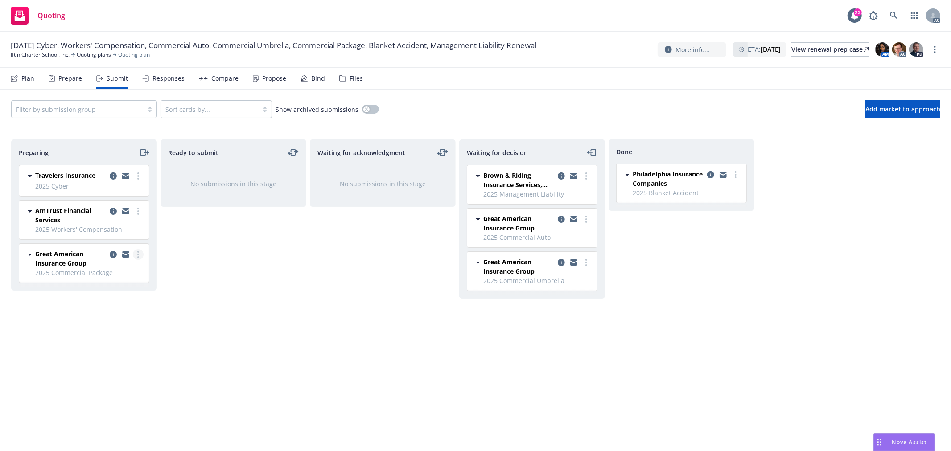
click at [139, 256] on icon "more" at bounding box center [138, 254] width 2 height 7
click at [120, 289] on span "Log acknowledgement" at bounding box center [98, 291] width 88 height 8
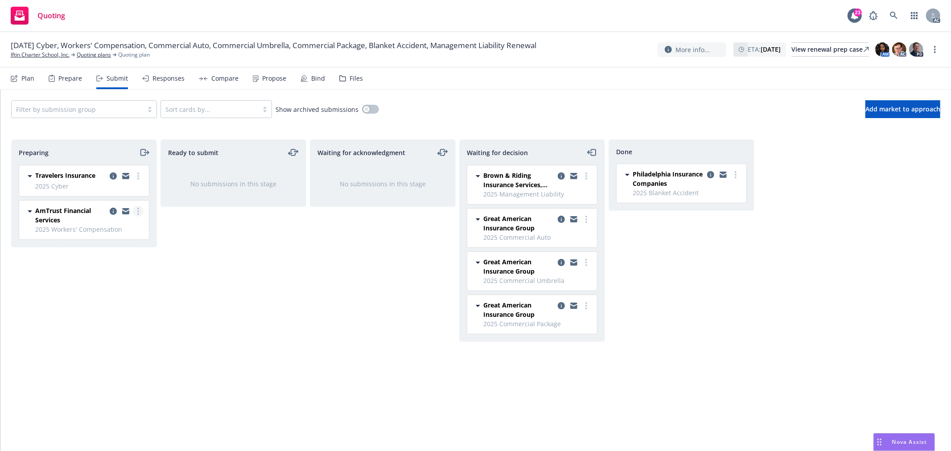
click at [140, 213] on link "more" at bounding box center [138, 211] width 11 height 11
click at [111, 247] on span "Log acknowledgement" at bounding box center [98, 247] width 88 height 8
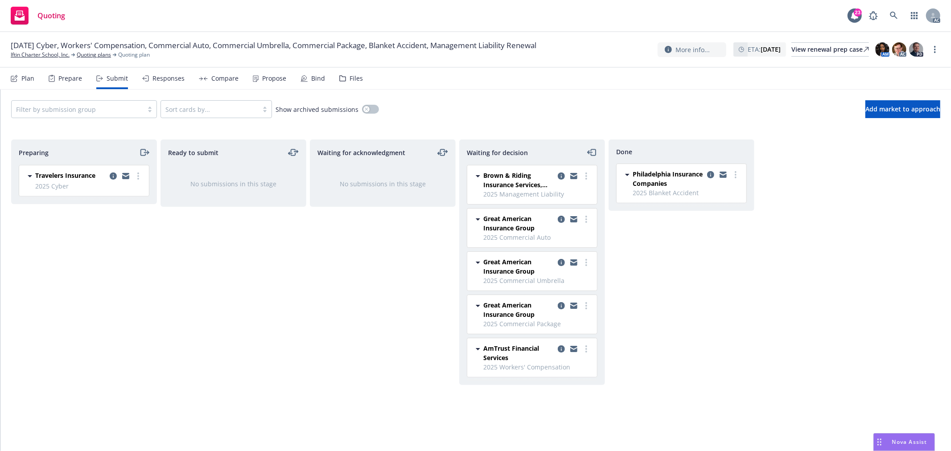
click at [305, 325] on div "Ready to submit No submissions in this stage" at bounding box center [234, 286] width 146 height 293
click at [136, 177] on link "more" at bounding box center [138, 176] width 11 height 11
click at [342, 253] on div "Waiting for acknowledgment No submissions in this stage" at bounding box center [383, 286] width 146 height 293
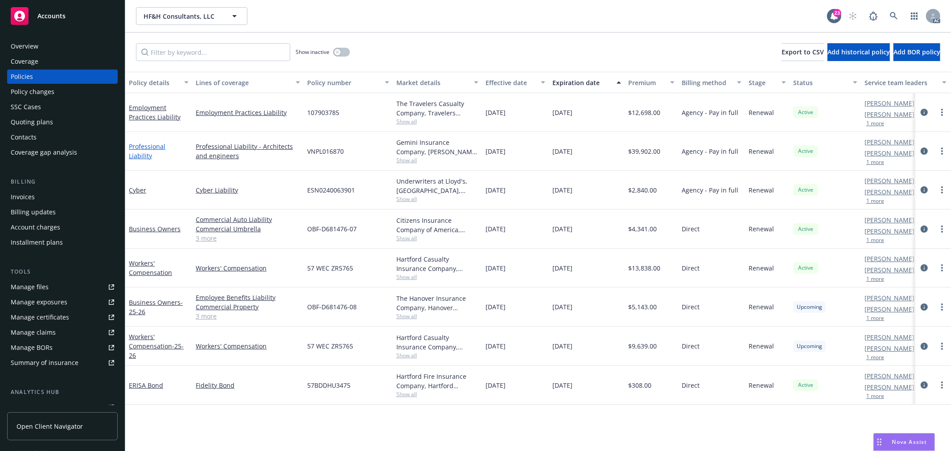
click at [165, 152] on link "Professional Liability" at bounding box center [147, 151] width 37 height 18
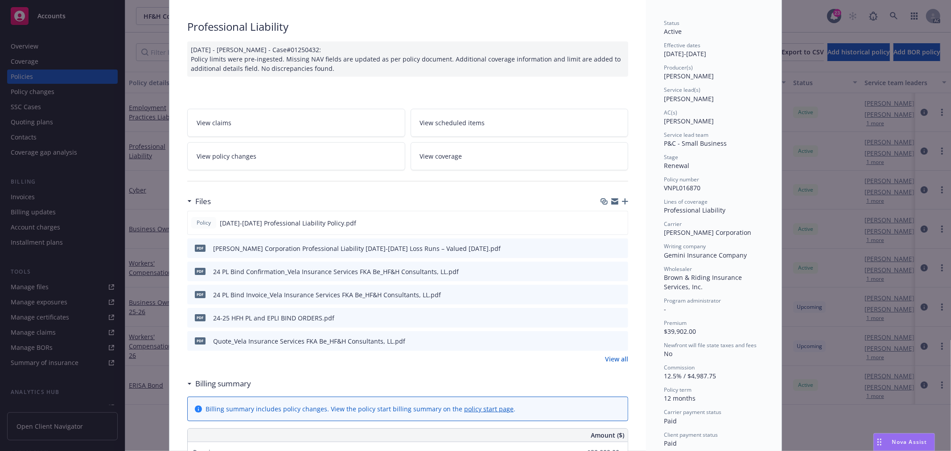
scroll to position [49, 0]
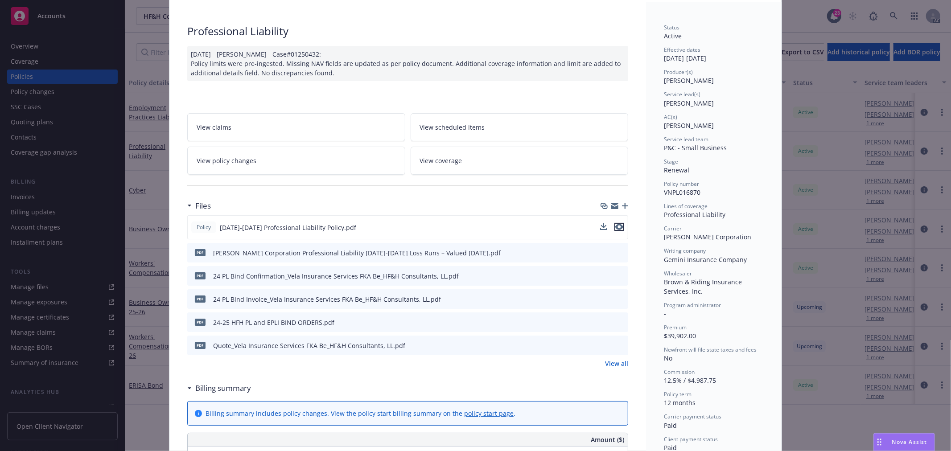
click at [616, 228] on icon "preview file" at bounding box center [619, 227] width 8 height 6
click at [237, 161] on span "View policy changes" at bounding box center [227, 160] width 60 height 9
click at [239, 160] on span "View policy changes" at bounding box center [227, 160] width 60 height 9
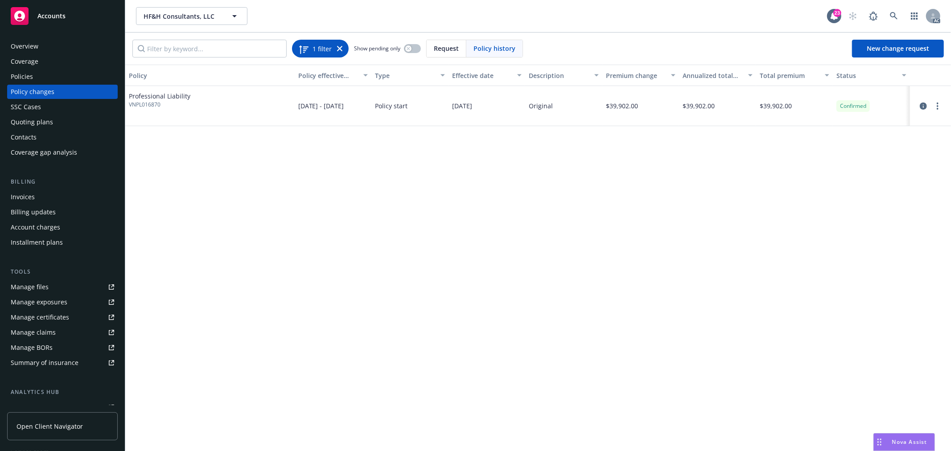
click at [341, 50] on icon at bounding box center [339, 48] width 5 height 5
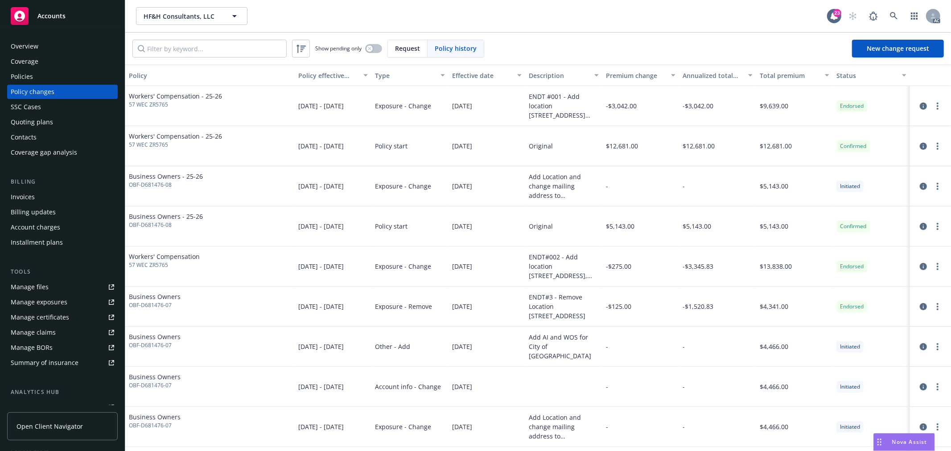
click at [37, 77] on div "Policies" at bounding box center [62, 77] width 103 height 14
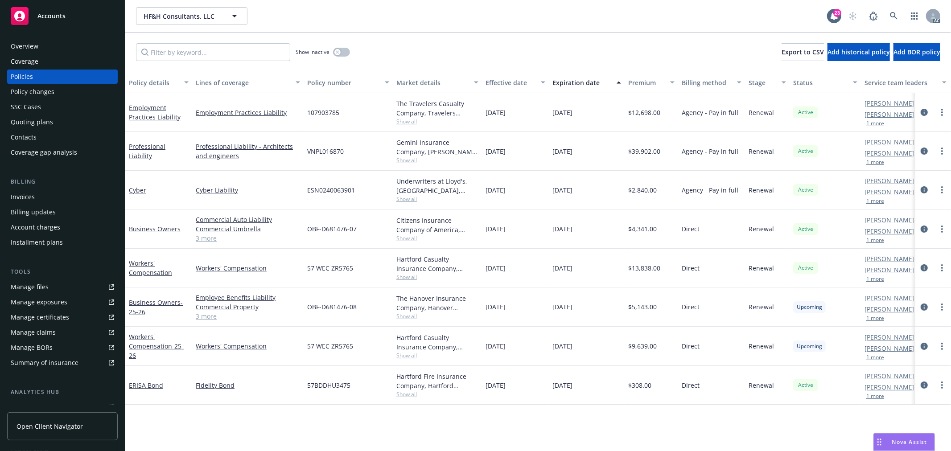
drag, startPoint x: 156, startPoint y: 153, endPoint x: 190, endPoint y: 120, distance: 46.7
click at [156, 153] on link "Professional Liability" at bounding box center [147, 151] width 37 height 18
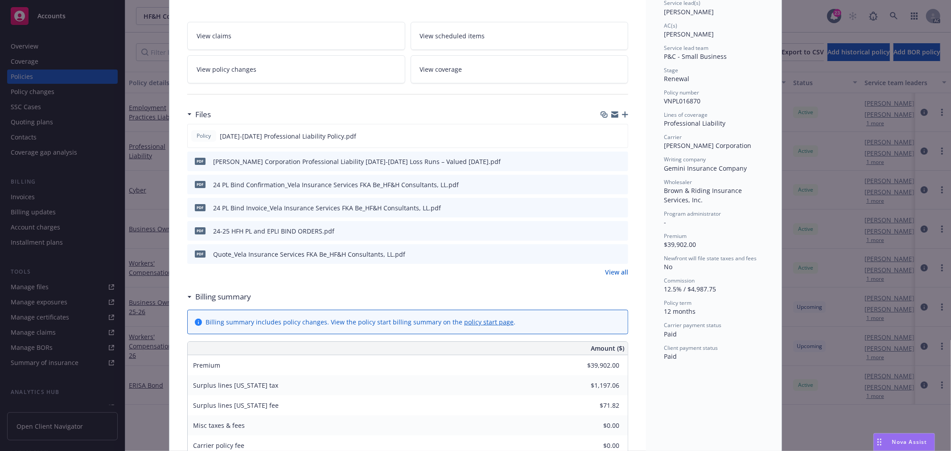
scroll to position [225, 0]
